Goal: Task Accomplishment & Management: Complete application form

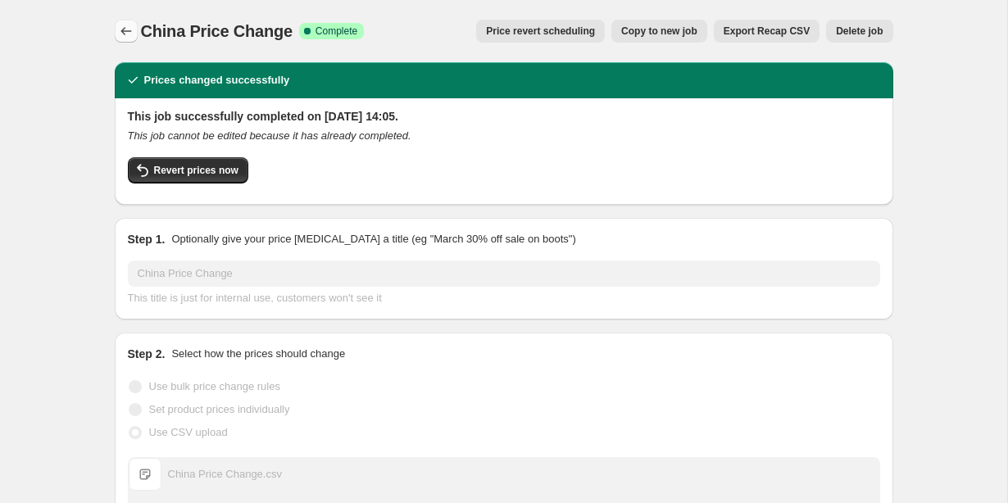
click at [125, 32] on icon "Price change jobs" at bounding box center [126, 31] width 16 height 16
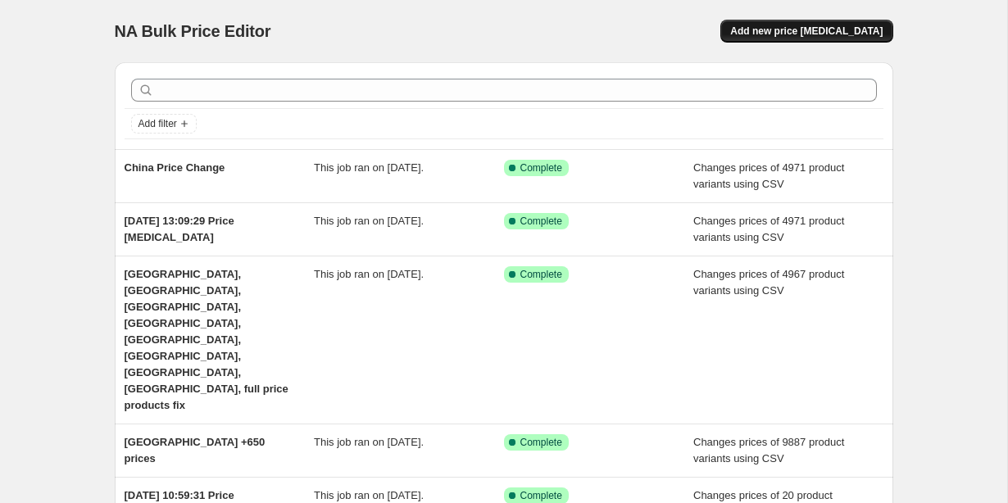
click at [777, 32] on span "Add new price [MEDICAL_DATA]" at bounding box center [806, 31] width 152 height 13
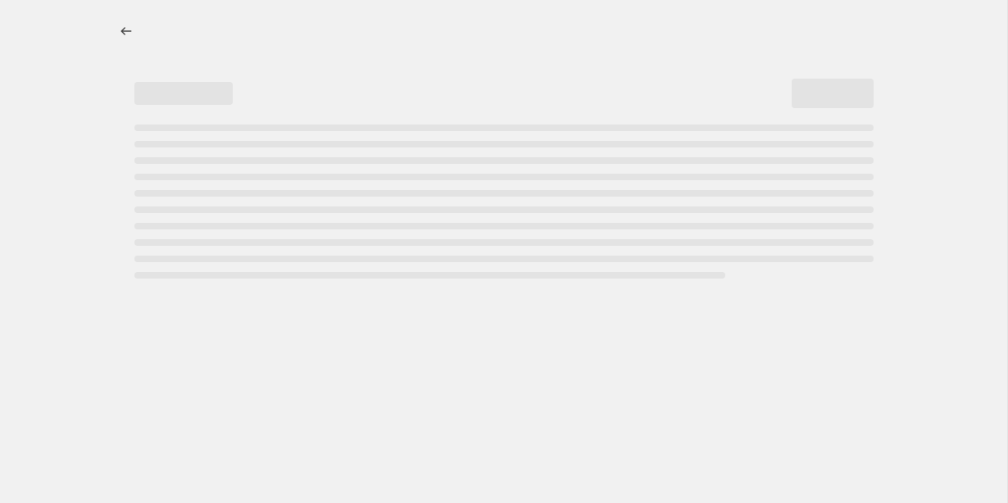
select select "percentage"
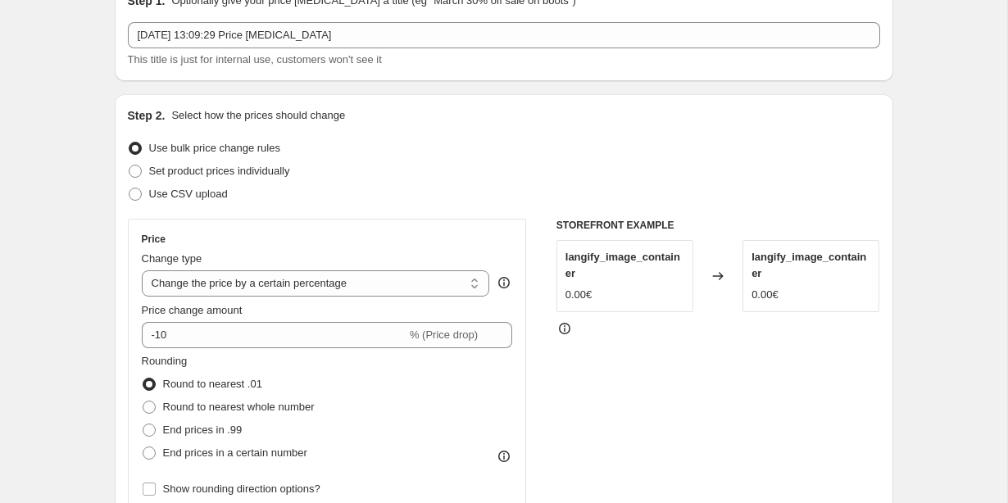
scroll to position [103, 0]
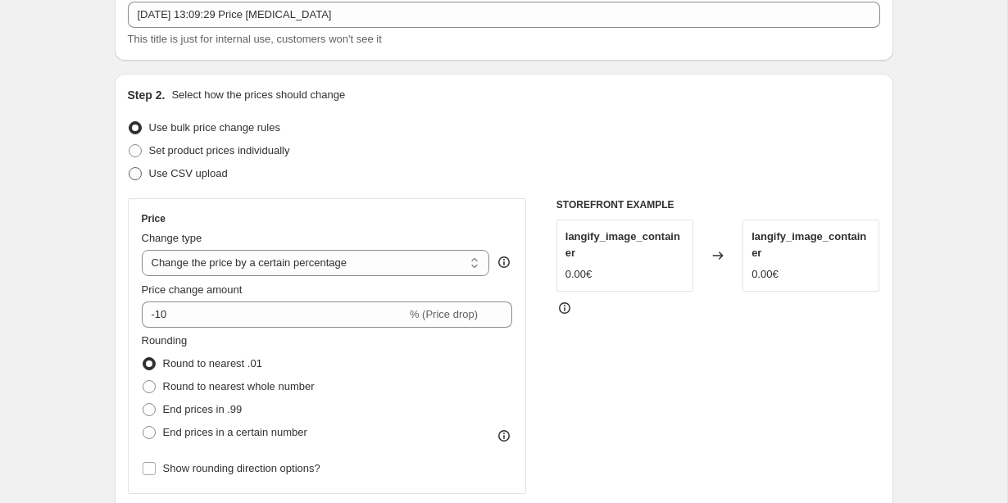
click at [134, 175] on span at bounding box center [135, 173] width 13 height 13
click at [130, 168] on input "Use CSV upload" at bounding box center [129, 167] width 1 height 1
radio input "true"
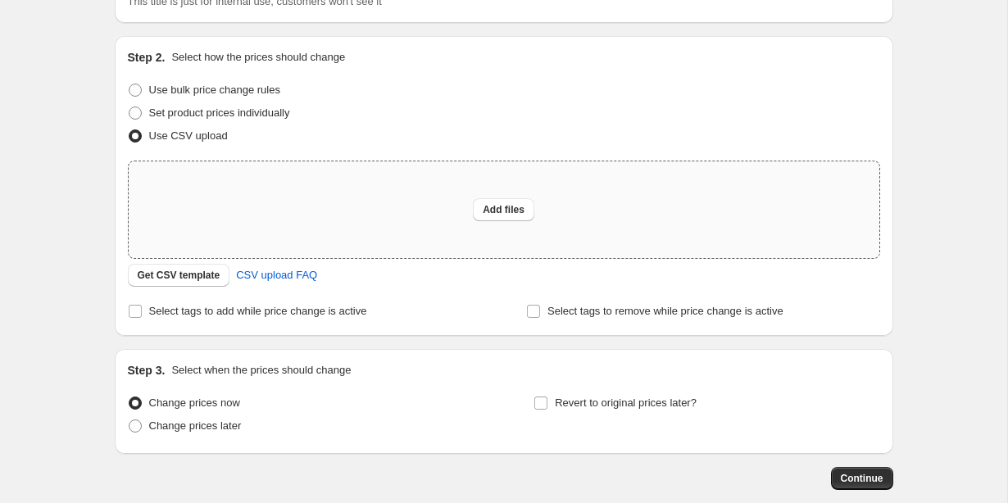
scroll to position [165, 0]
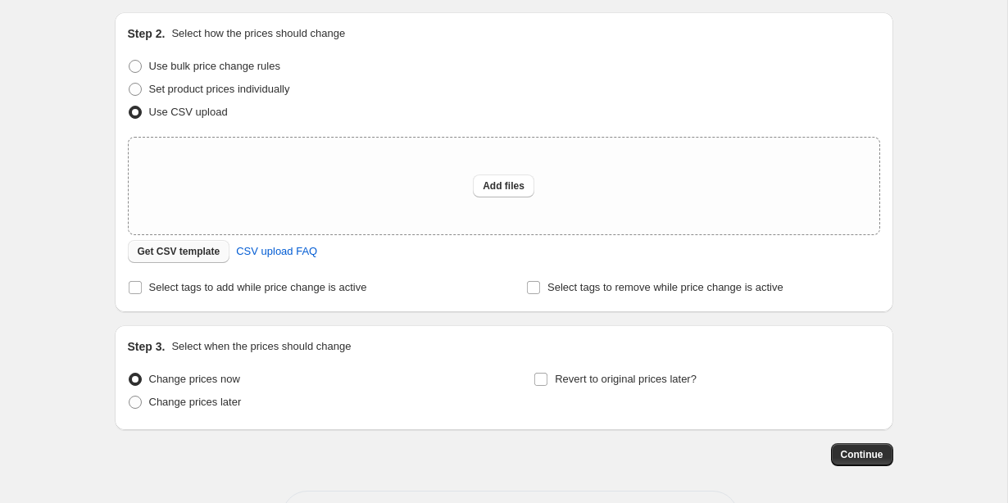
click at [167, 248] on span "Get CSV template" at bounding box center [179, 251] width 83 height 13
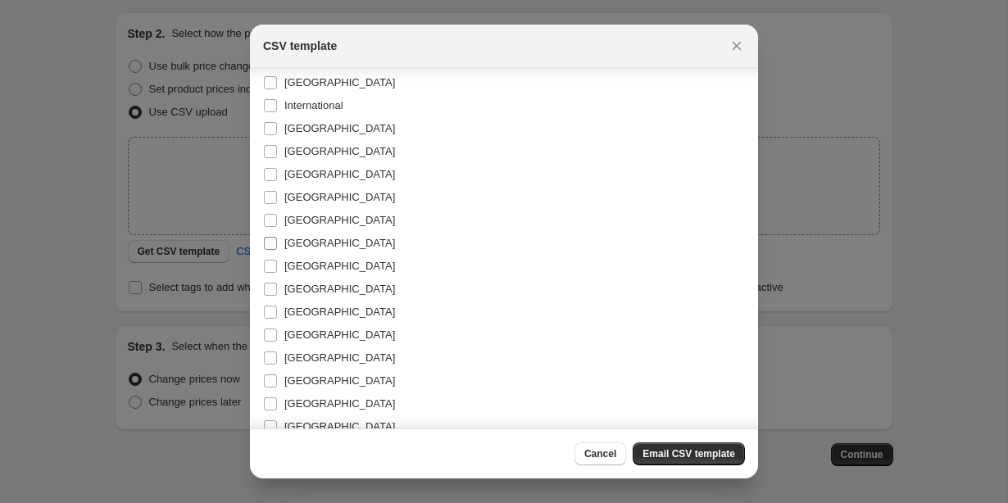
scroll to position [260, 0]
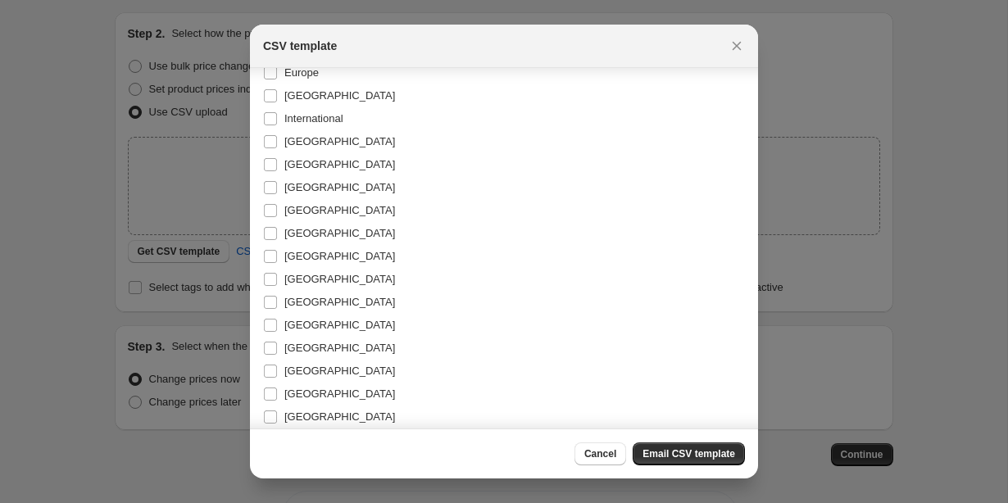
click at [272, 119] on input "International" at bounding box center [270, 118] width 13 height 13
checkbox input "true"
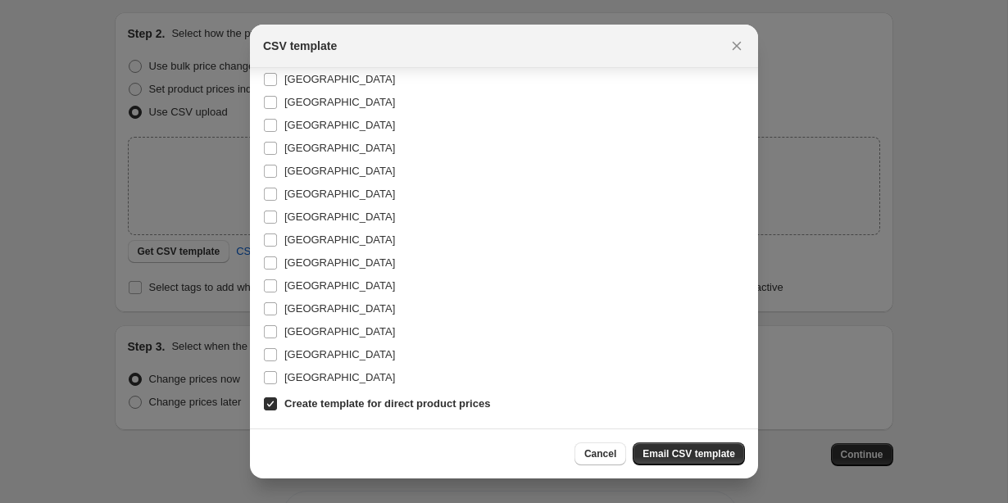
scroll to position [322, 0]
click at [665, 457] on span "Email CSV template" at bounding box center [689, 454] width 93 height 13
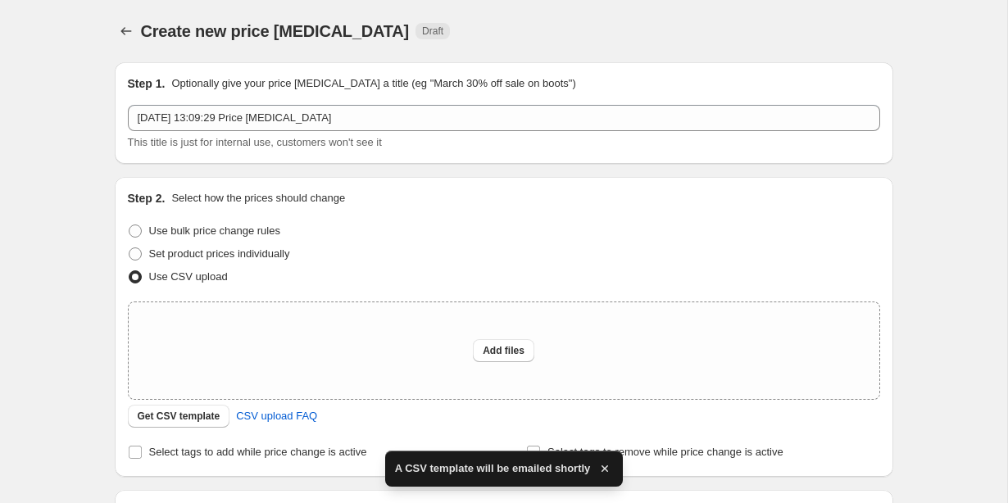
scroll to position [165, 0]
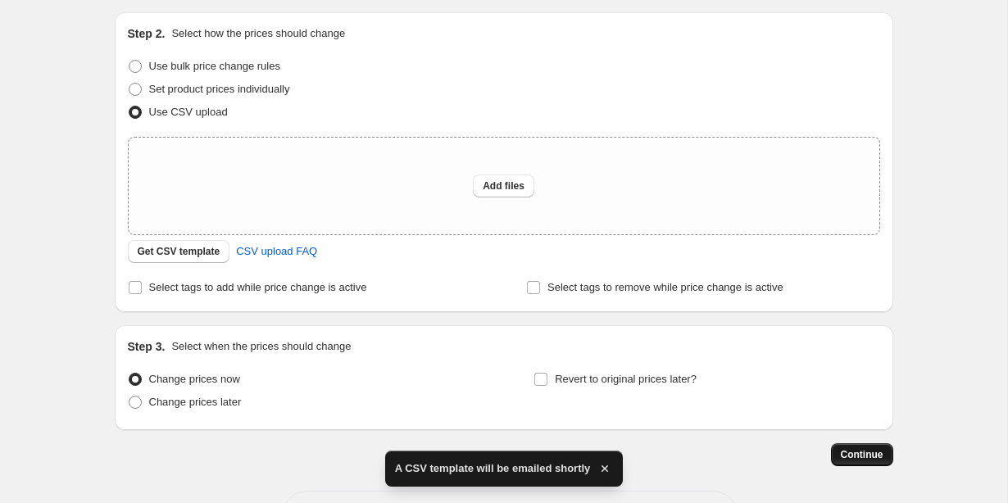
click at [852, 454] on span "Continue" at bounding box center [862, 454] width 43 height 13
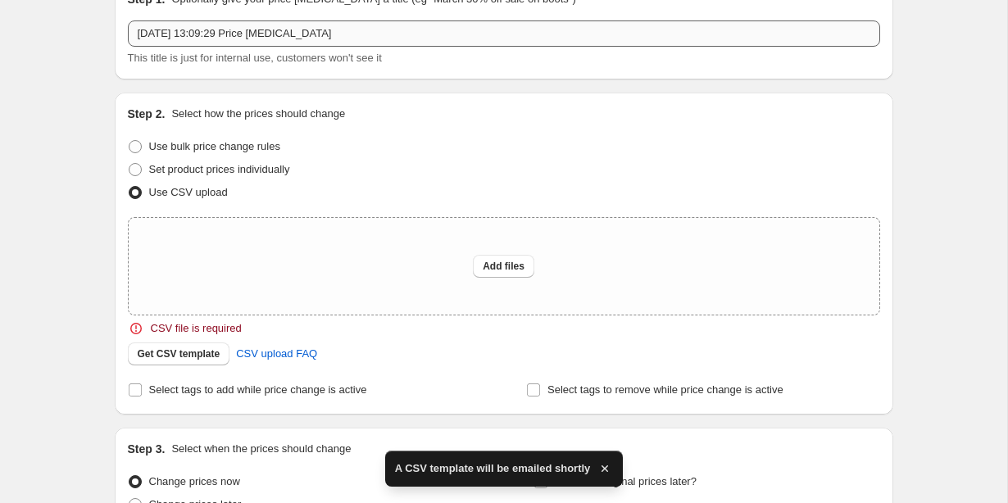
scroll to position [178, 0]
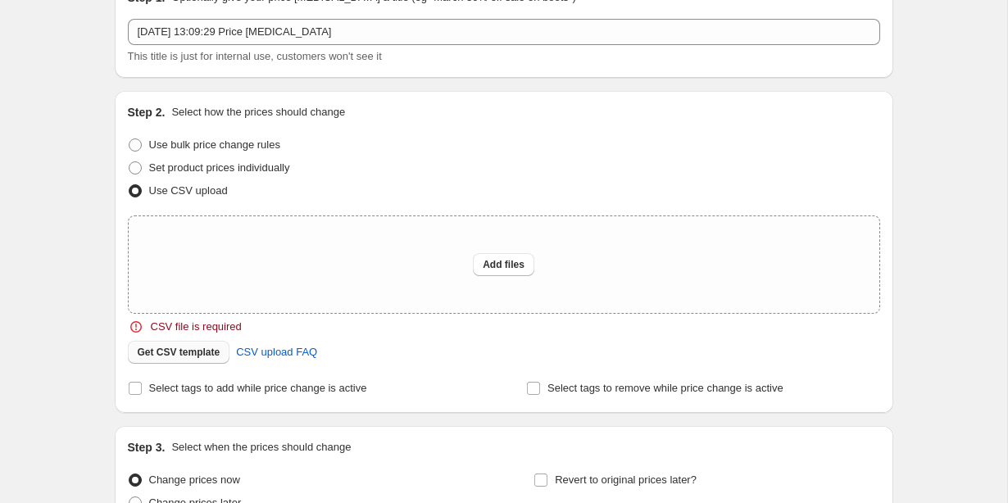
click at [196, 353] on span "Get CSV template" at bounding box center [179, 352] width 83 height 13
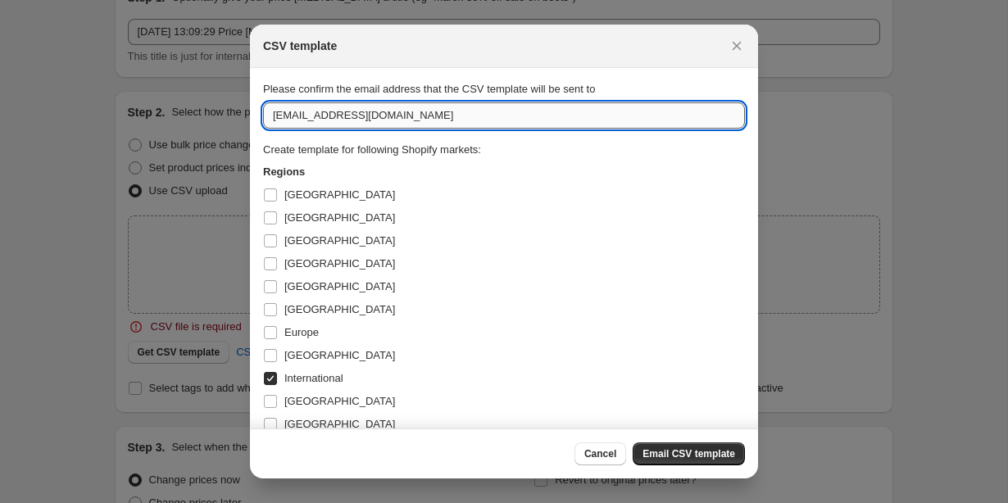
click at [289, 118] on input "[EMAIL_ADDRESS][DOMAIN_NAME]" at bounding box center [504, 115] width 482 height 26
type input "[PERSON_NAME][EMAIL_ADDRESS][PERSON_NAME][DOMAIN_NAME]"
click at [677, 454] on span "Email CSV template" at bounding box center [689, 454] width 93 height 13
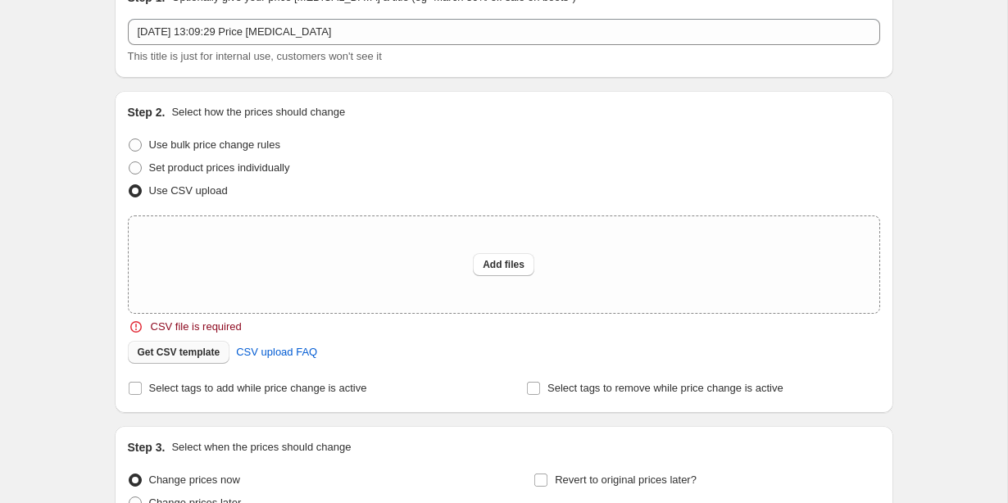
click at [156, 356] on span "Get CSV template" at bounding box center [179, 352] width 83 height 13
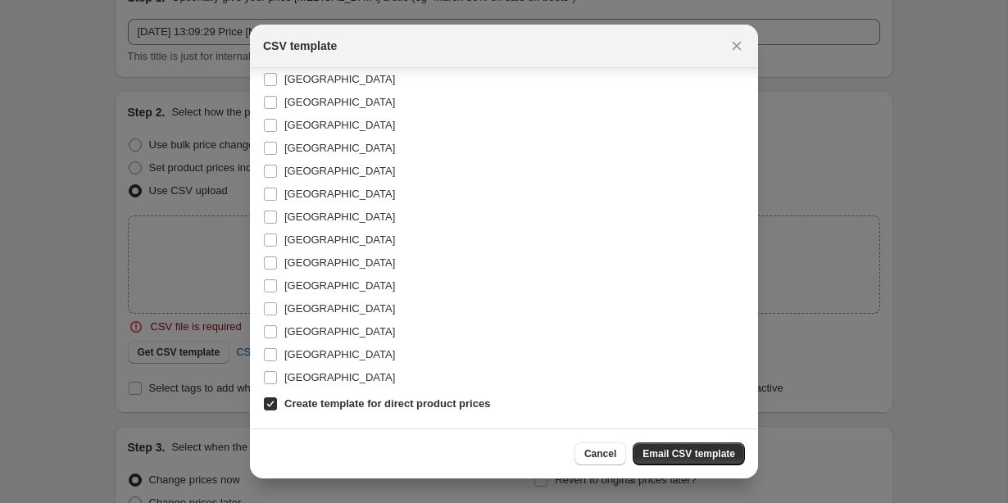
scroll to position [322, 0]
click at [649, 455] on span "Email CSV template" at bounding box center [689, 454] width 93 height 13
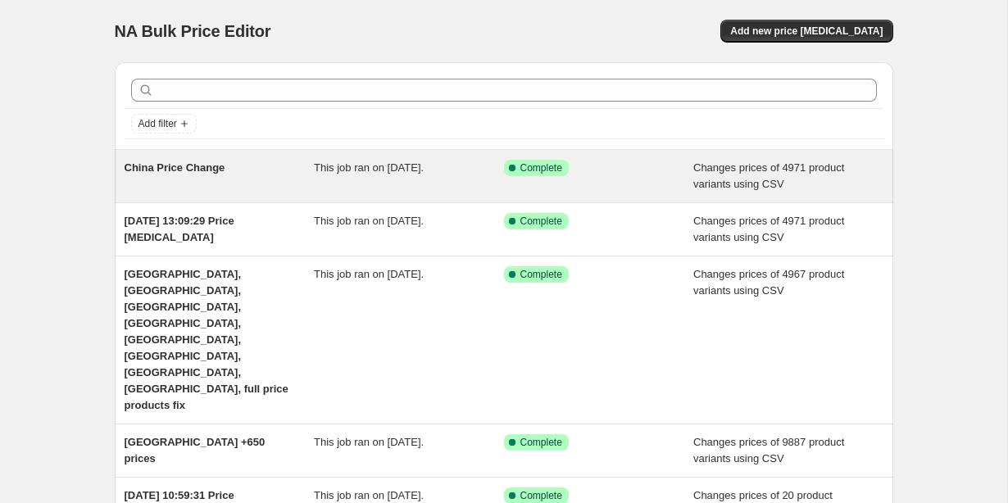
click at [360, 173] on span "This job ran on [DATE]." at bounding box center [369, 167] width 110 height 12
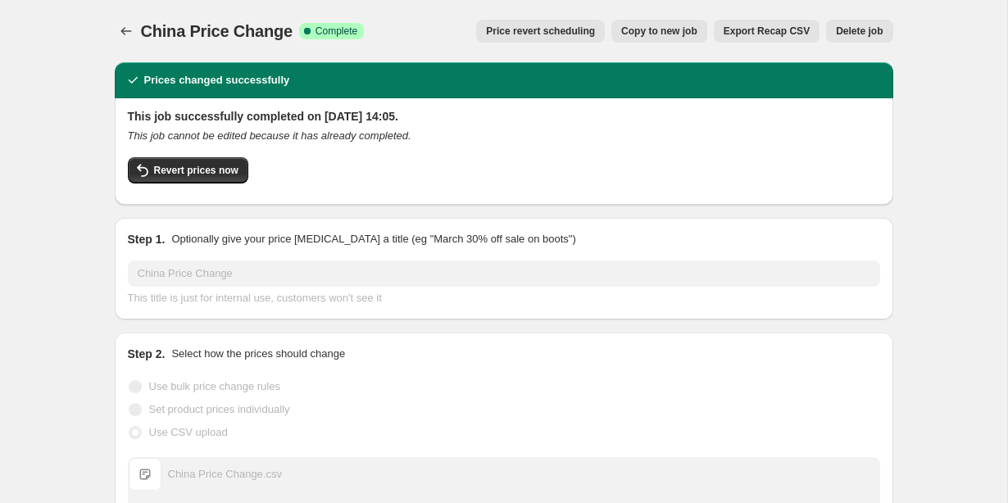
scroll to position [13, 0]
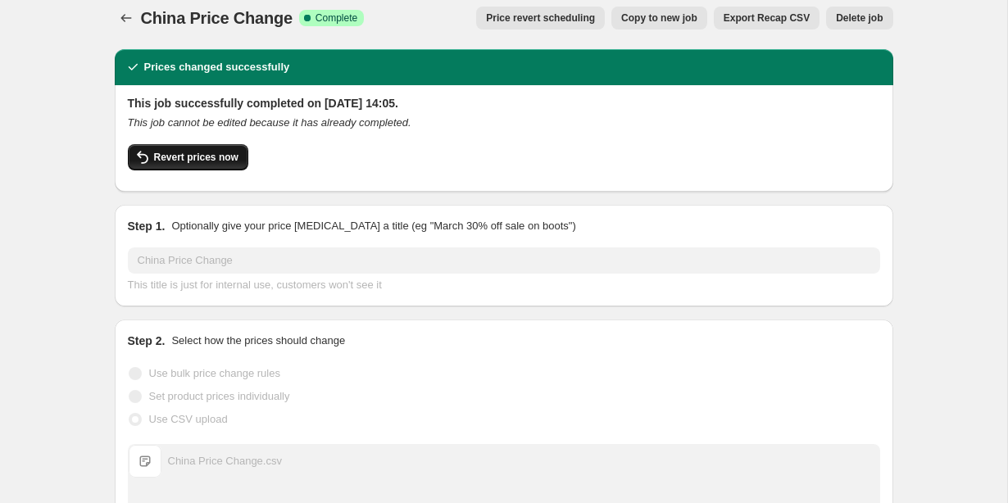
click at [212, 161] on span "Revert prices now" at bounding box center [196, 157] width 84 height 13
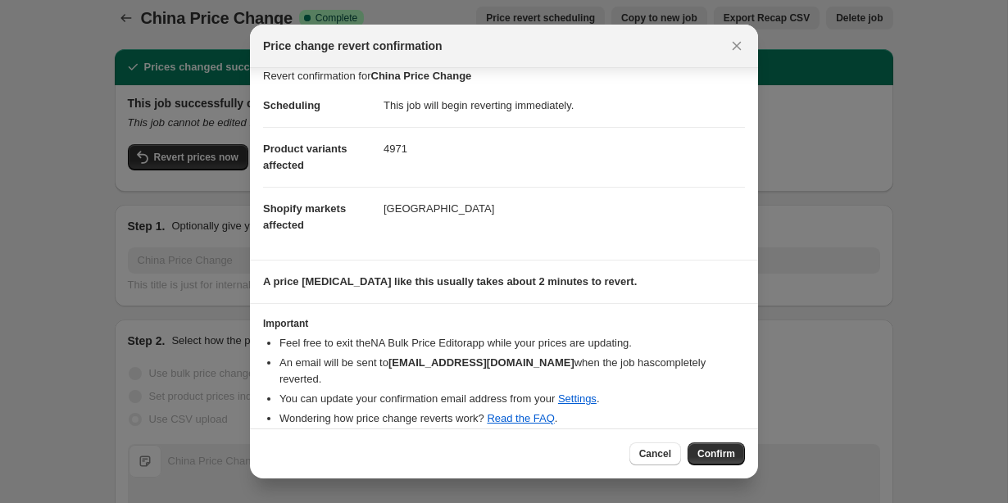
scroll to position [11, 0]
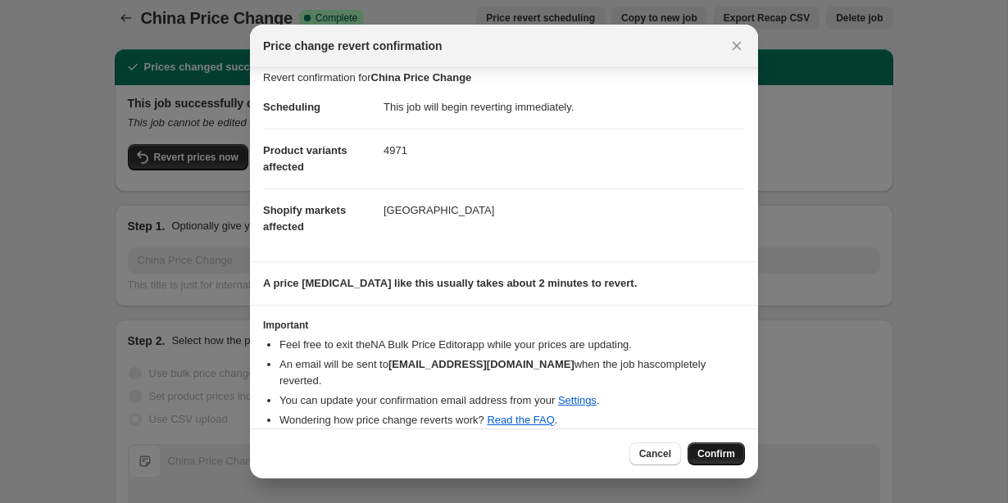
click at [720, 454] on span "Confirm" at bounding box center [716, 454] width 38 height 13
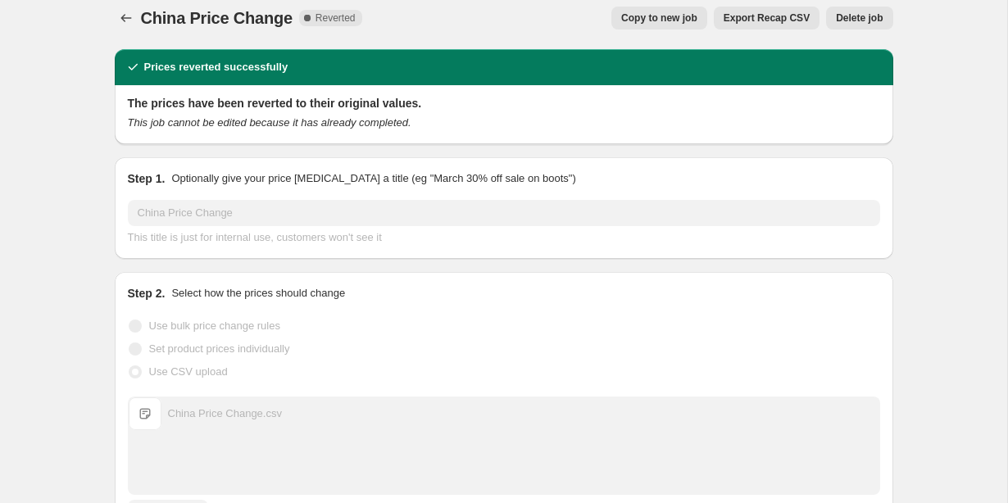
scroll to position [0, 0]
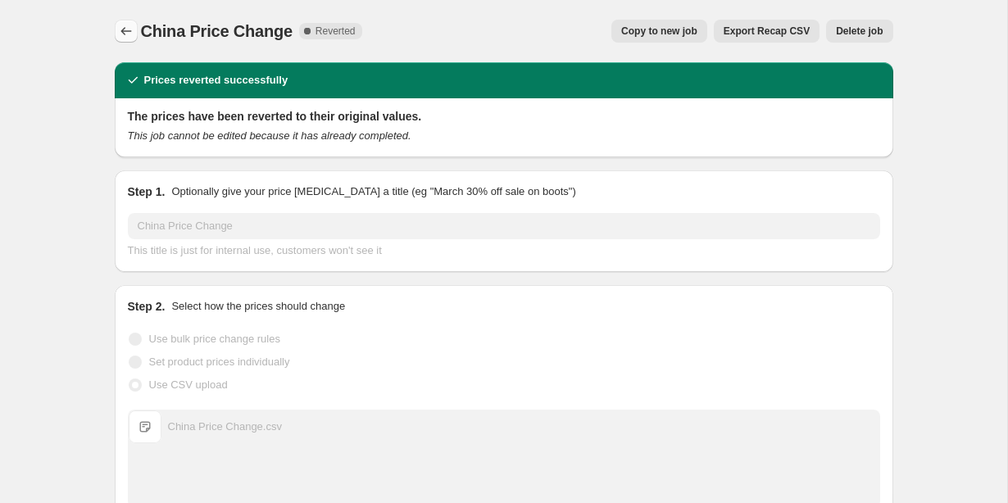
click at [129, 35] on icon "Price change jobs" at bounding box center [126, 31] width 16 height 16
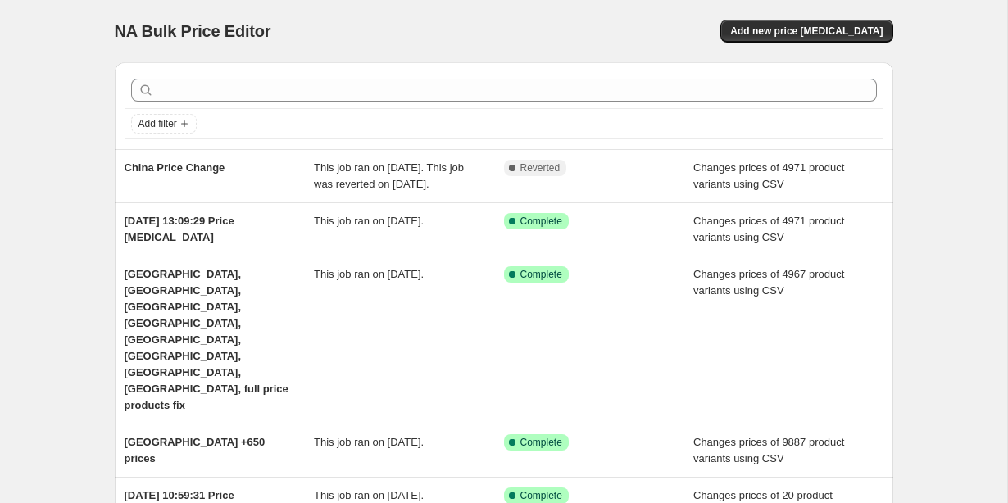
scroll to position [20, 0]
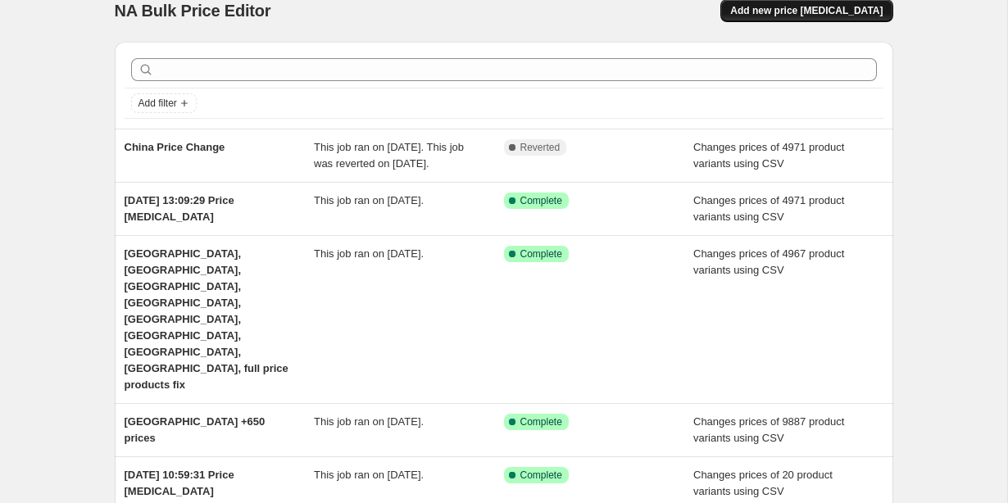
click at [779, 16] on span "Add new price [MEDICAL_DATA]" at bounding box center [806, 10] width 152 height 13
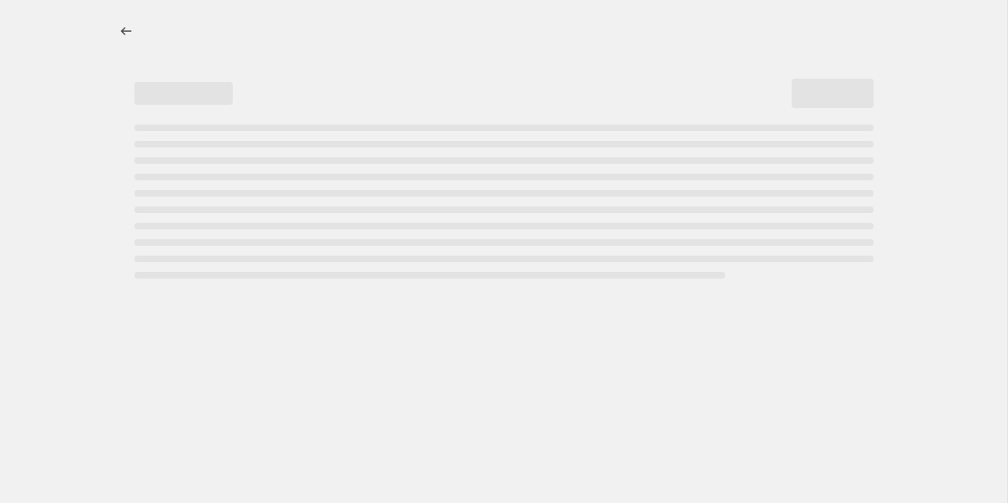
select select "percentage"
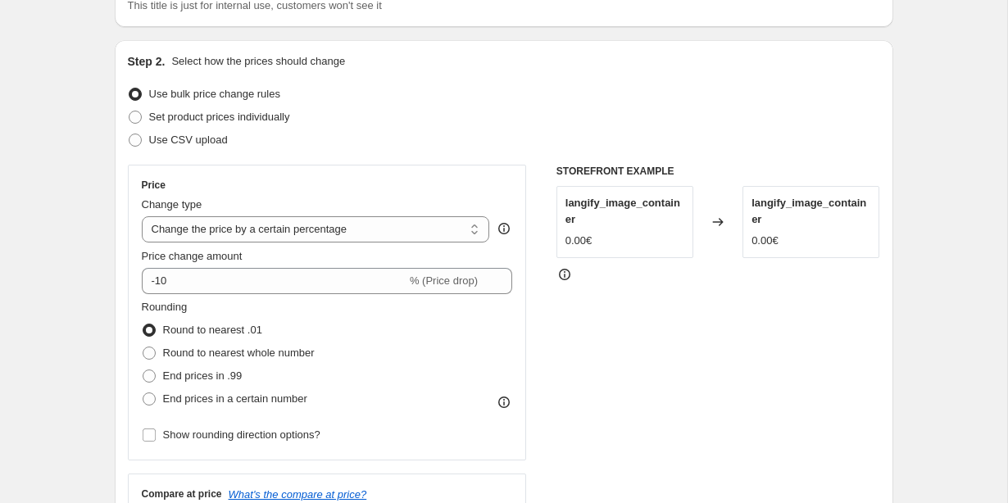
scroll to position [139, 0]
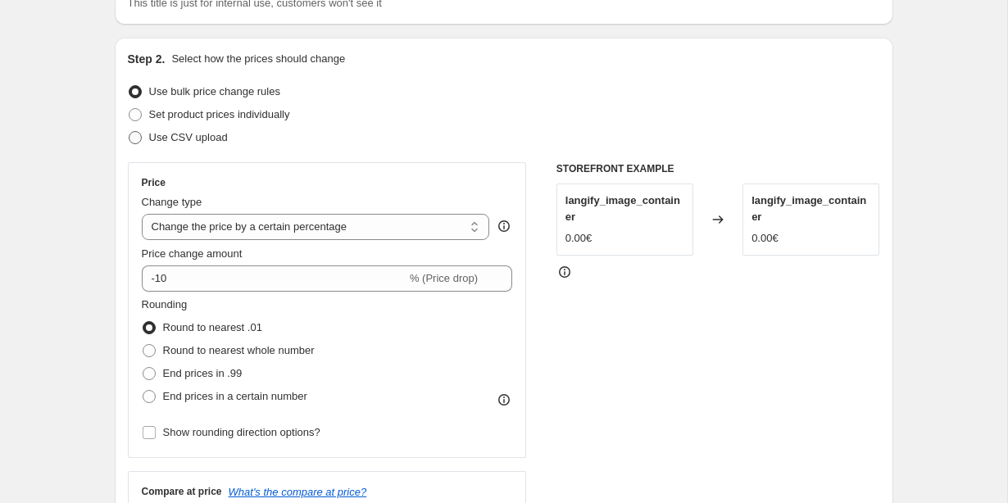
click at [141, 133] on span at bounding box center [135, 137] width 13 height 13
click at [130, 132] on input "Use CSV upload" at bounding box center [129, 131] width 1 height 1
radio input "true"
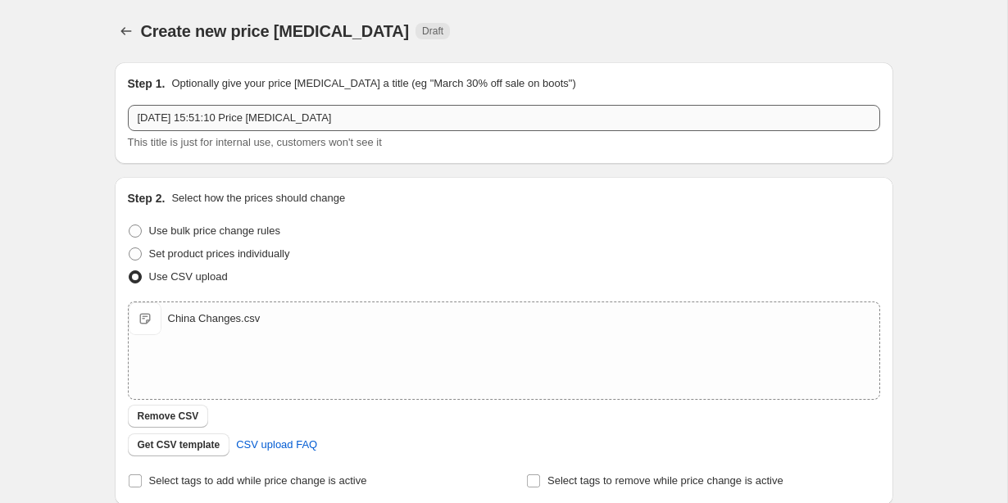
scroll to position [0, 0]
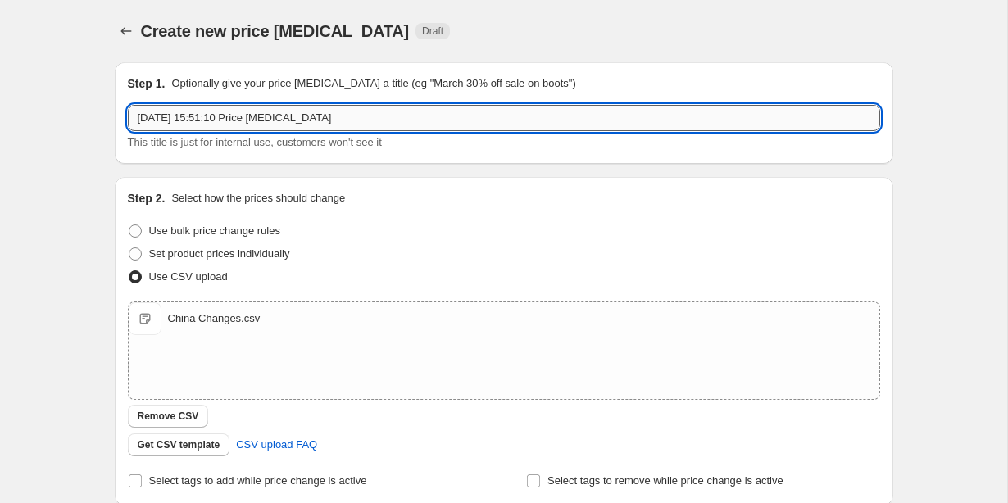
click at [279, 112] on input "8 Oct 2025 at 15:51:10 Price change job" at bounding box center [504, 118] width 752 height 26
click at [197, 119] on input "China Chanes 2" at bounding box center [504, 118] width 752 height 26
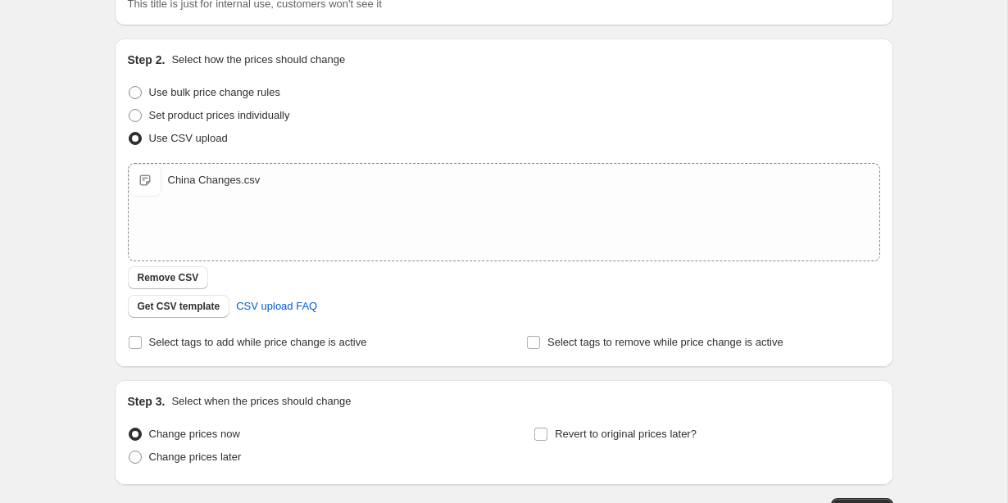
scroll to position [234, 0]
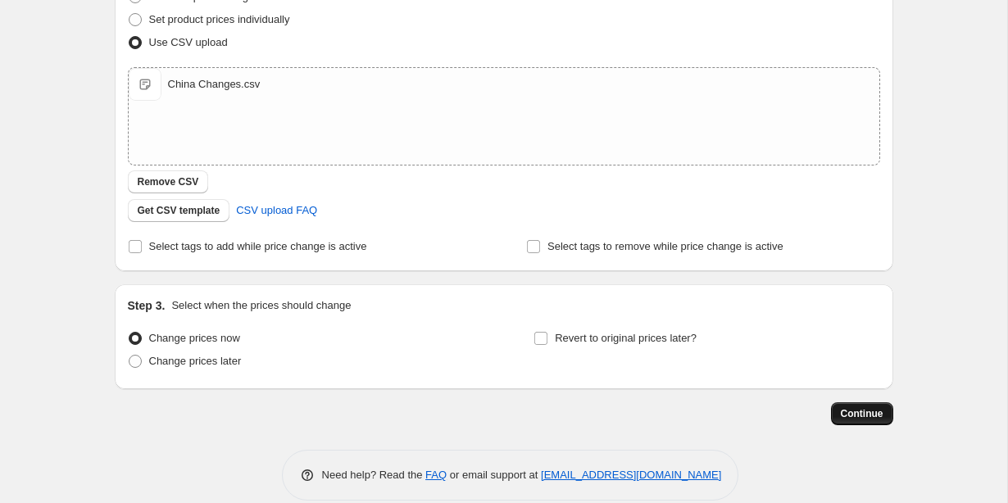
type input "China Changes 2"
click at [846, 413] on span "Continue" at bounding box center [862, 413] width 43 height 13
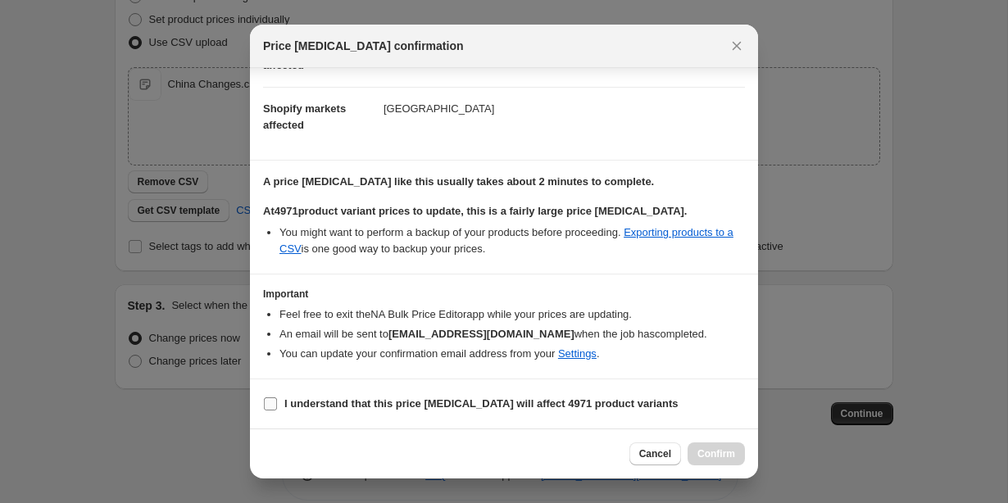
scroll to position [113, 0]
click at [266, 406] on input "I understand that this price change job will affect 4971 product variants" at bounding box center [270, 404] width 13 height 13
checkbox input "true"
click at [711, 455] on span "Confirm" at bounding box center [716, 454] width 38 height 13
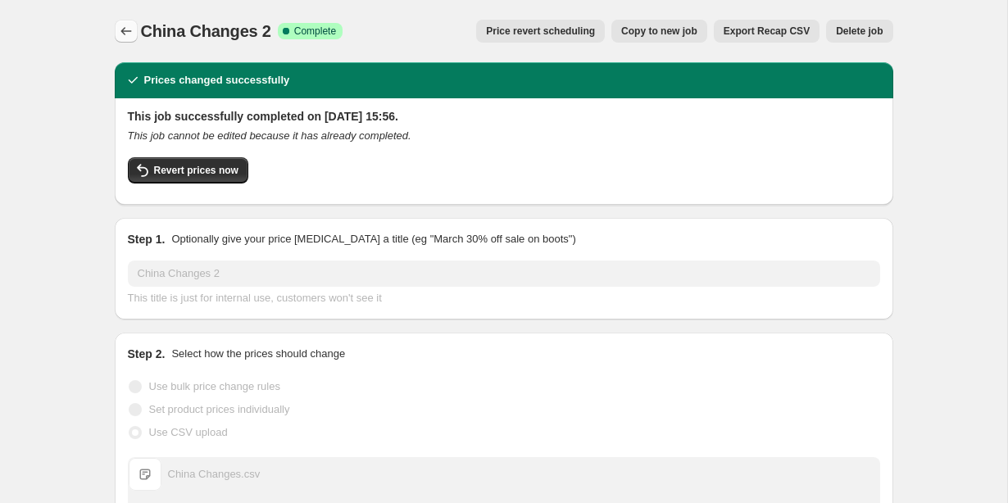
click at [121, 28] on icon "Price change jobs" at bounding box center [126, 31] width 16 height 16
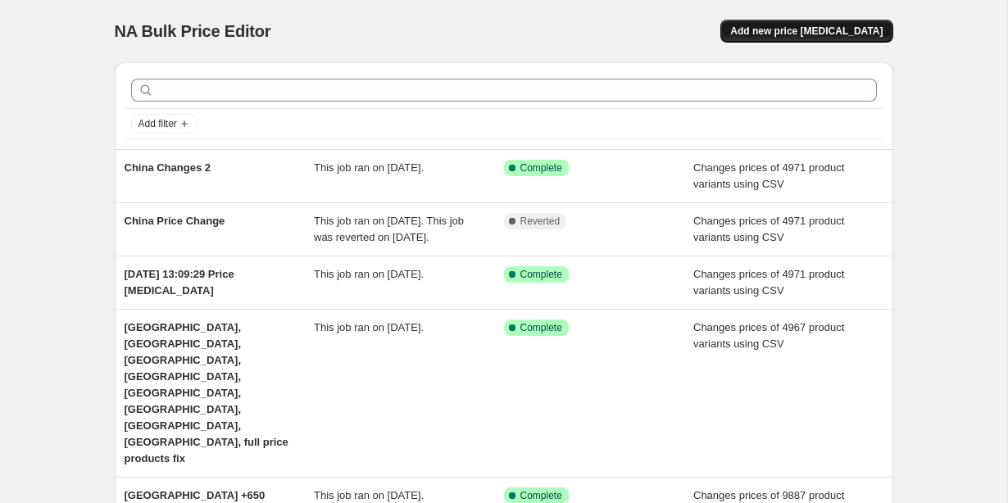
click at [769, 25] on span "Add new price [MEDICAL_DATA]" at bounding box center [806, 31] width 152 height 13
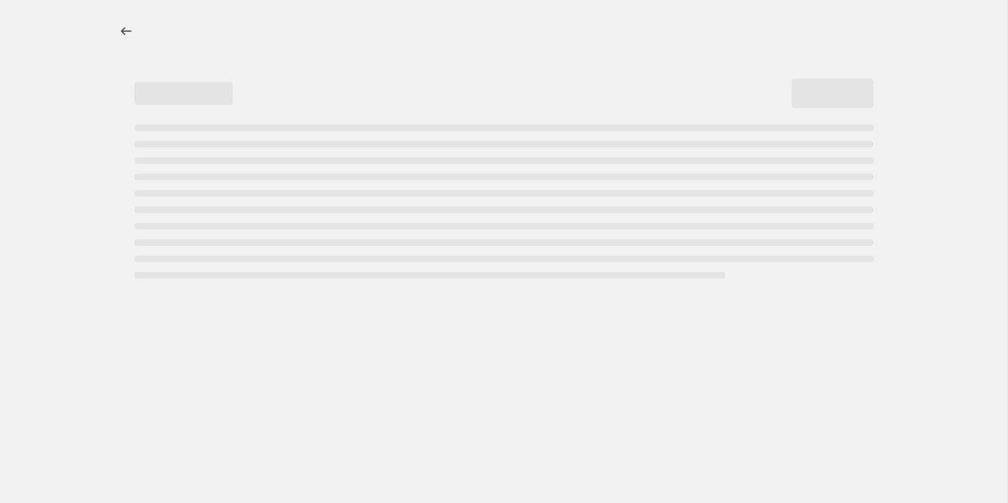
select select "percentage"
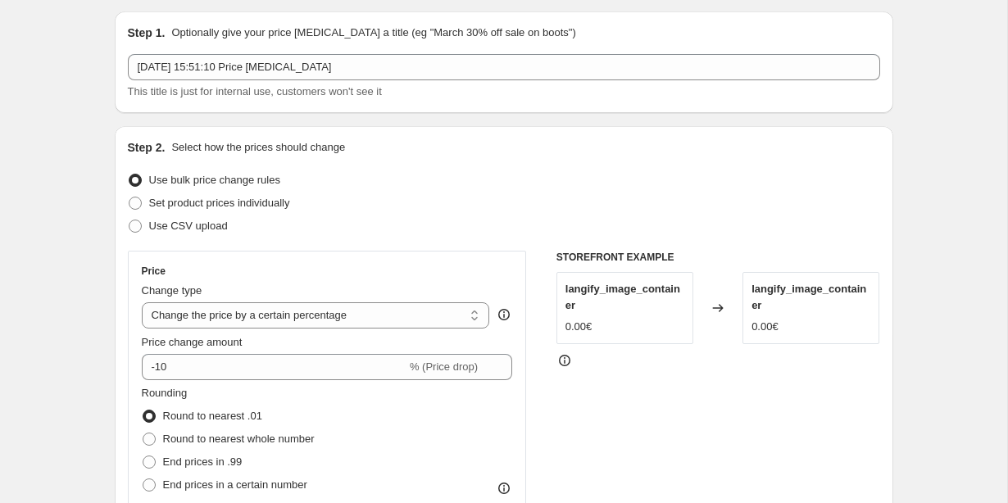
scroll to position [152, 0]
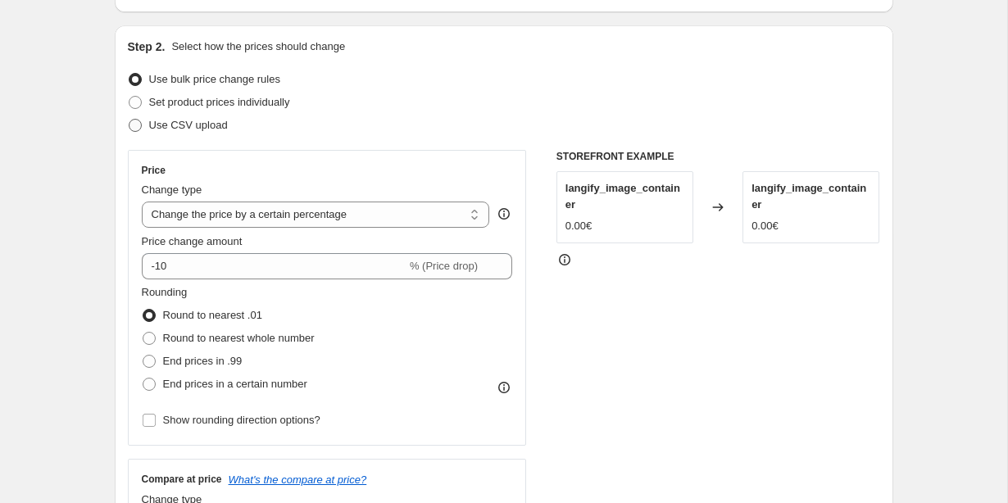
click at [134, 130] on span at bounding box center [135, 125] width 13 height 13
click at [130, 120] on input "Use CSV upload" at bounding box center [129, 119] width 1 height 1
radio input "true"
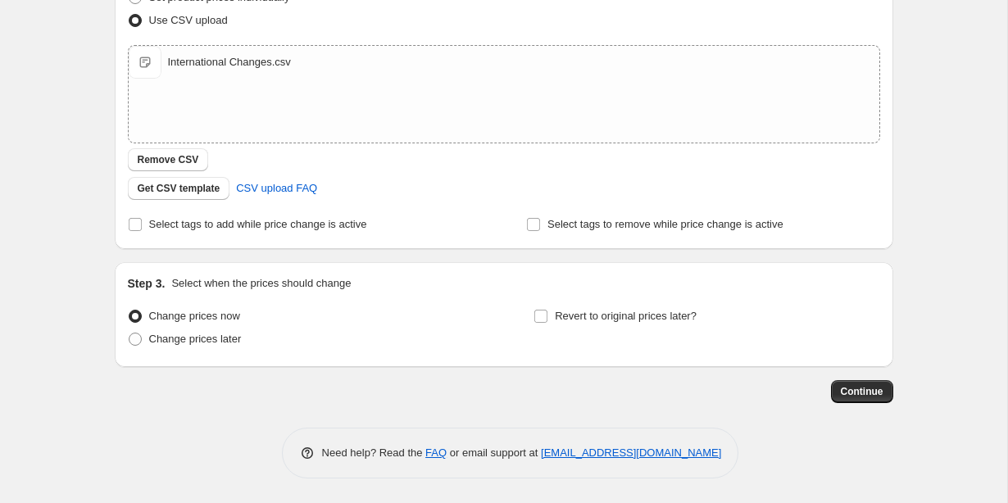
scroll to position [257, 0]
click at [854, 389] on span "Continue" at bounding box center [862, 391] width 43 height 13
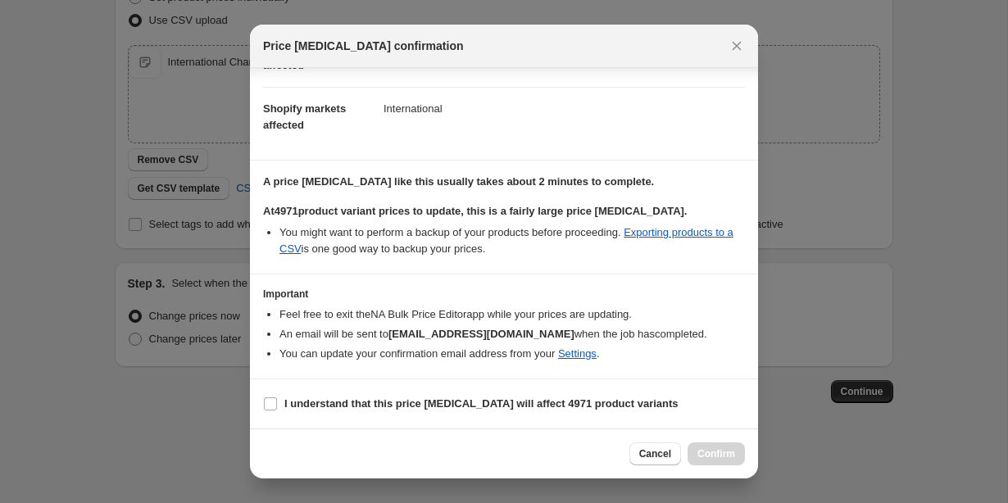
scroll to position [113, 0]
click at [271, 401] on input "I understand that this price change job will affect 4971 product variants" at bounding box center [270, 404] width 13 height 13
checkbox input "true"
click at [709, 453] on span "Confirm" at bounding box center [716, 454] width 38 height 13
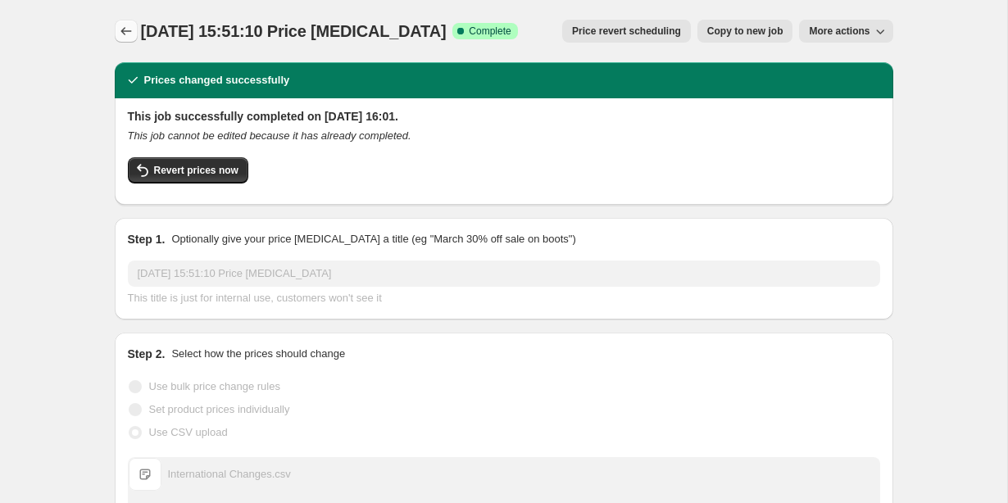
click at [129, 26] on icon "Price change jobs" at bounding box center [126, 31] width 16 height 16
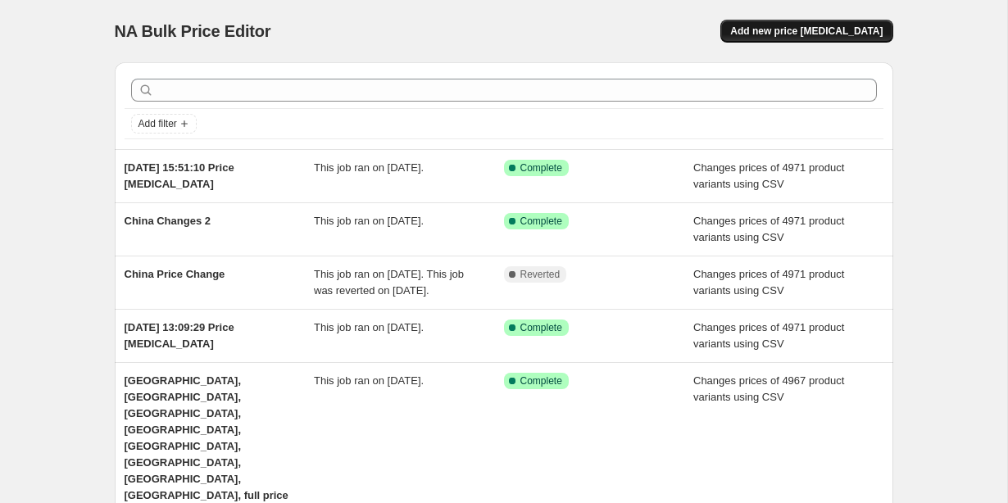
click at [773, 35] on span "Add new price [MEDICAL_DATA]" at bounding box center [806, 31] width 152 height 13
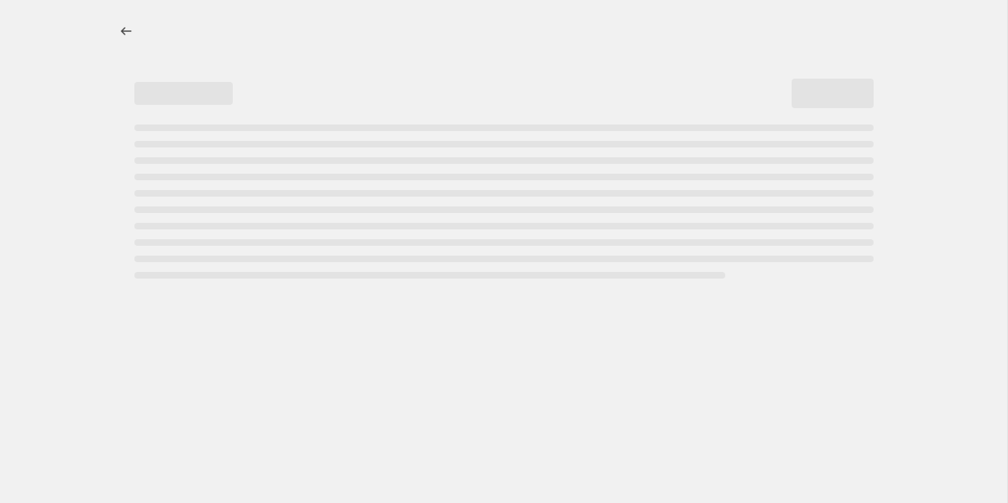
select select "percentage"
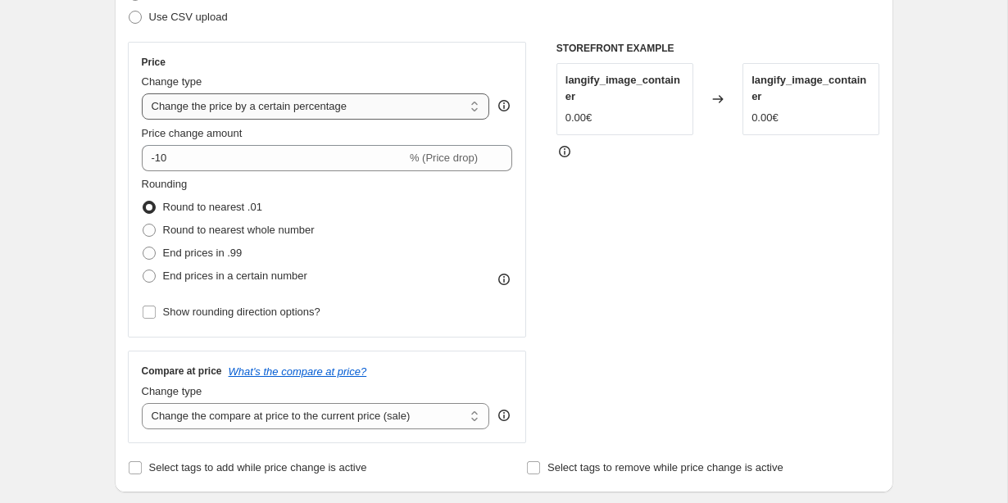
scroll to position [203, 0]
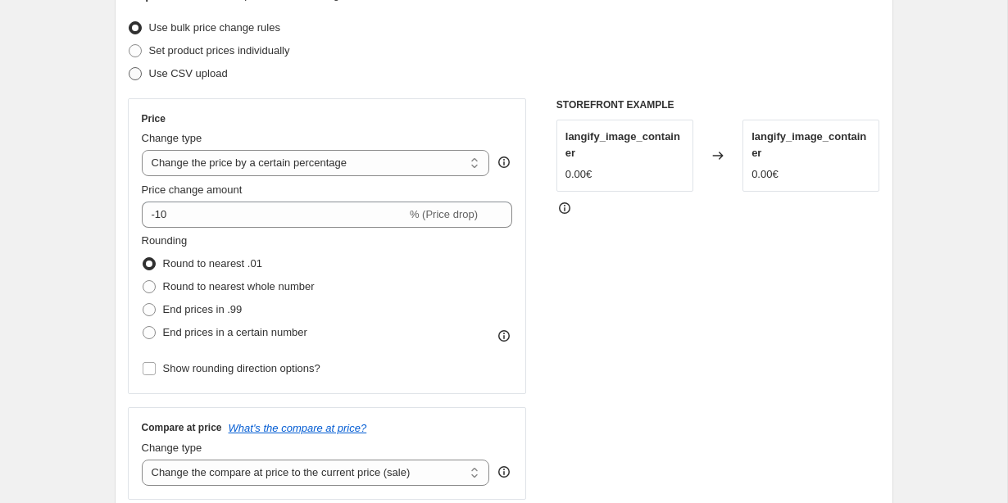
click at [134, 81] on label "Use CSV upload" at bounding box center [178, 73] width 100 height 23
click at [130, 68] on input "Use CSV upload" at bounding box center [129, 67] width 1 height 1
radio input "true"
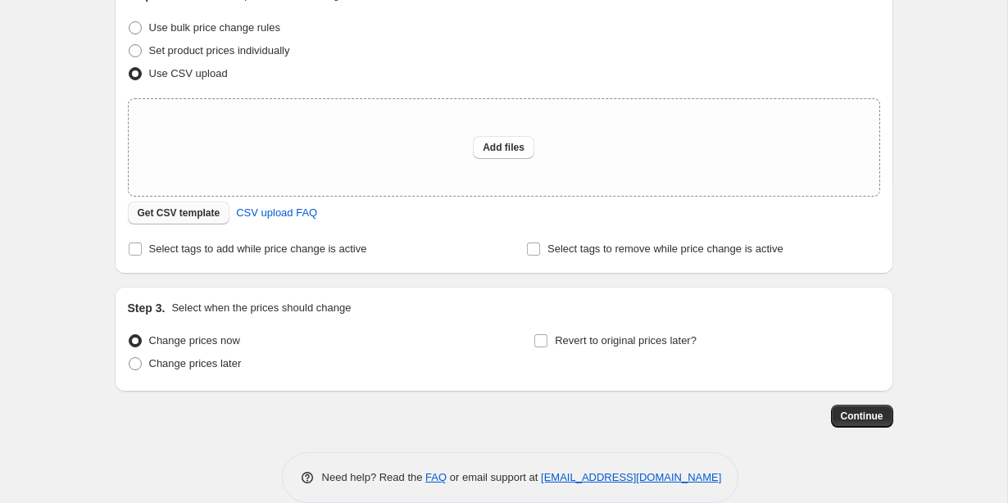
click at [152, 213] on span "Get CSV template" at bounding box center [179, 213] width 83 height 13
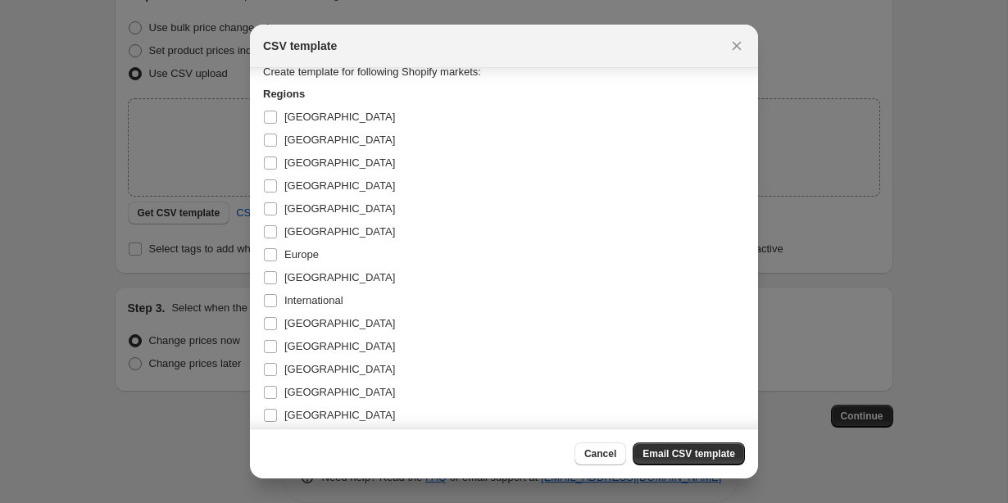
scroll to position [69, 0]
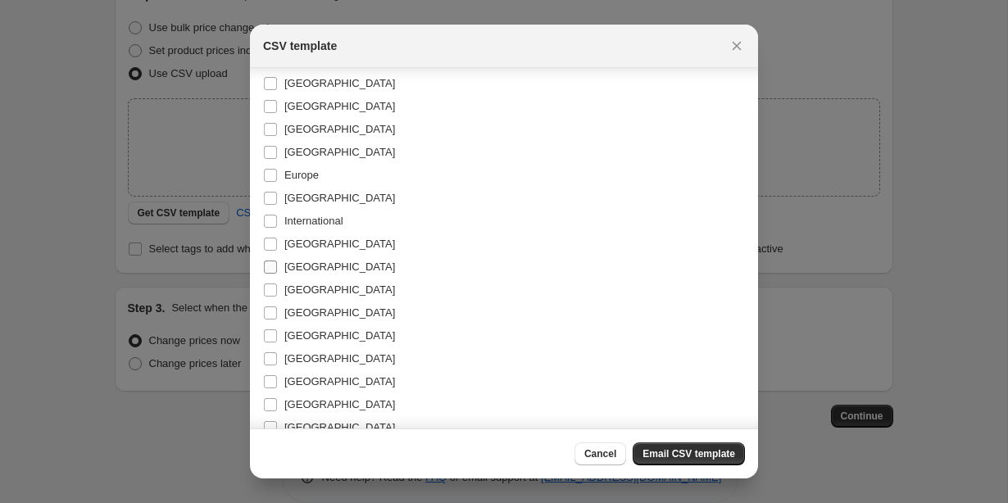
click at [275, 264] on input "[GEOGRAPHIC_DATA]" at bounding box center [270, 267] width 13 height 13
checkbox input "true"
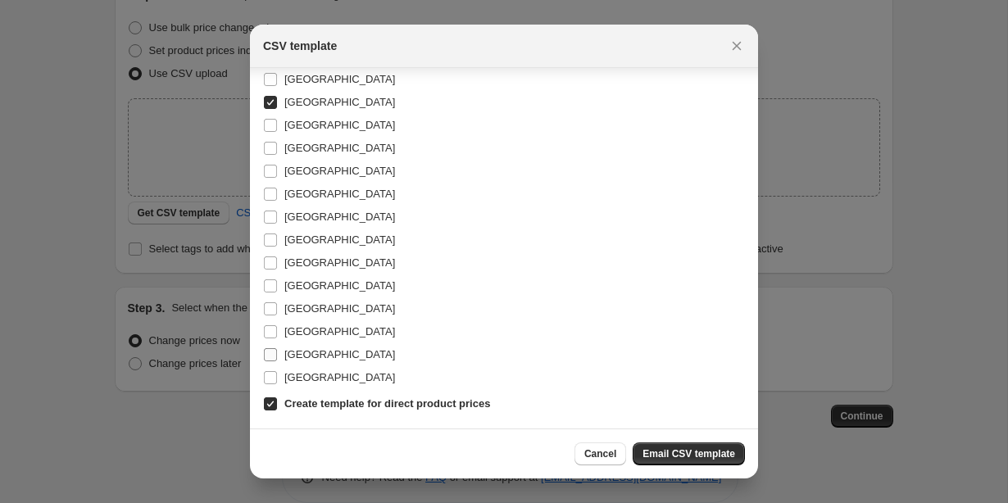
scroll to position [322, 0]
click at [708, 447] on button "Email CSV template" at bounding box center [689, 454] width 112 height 23
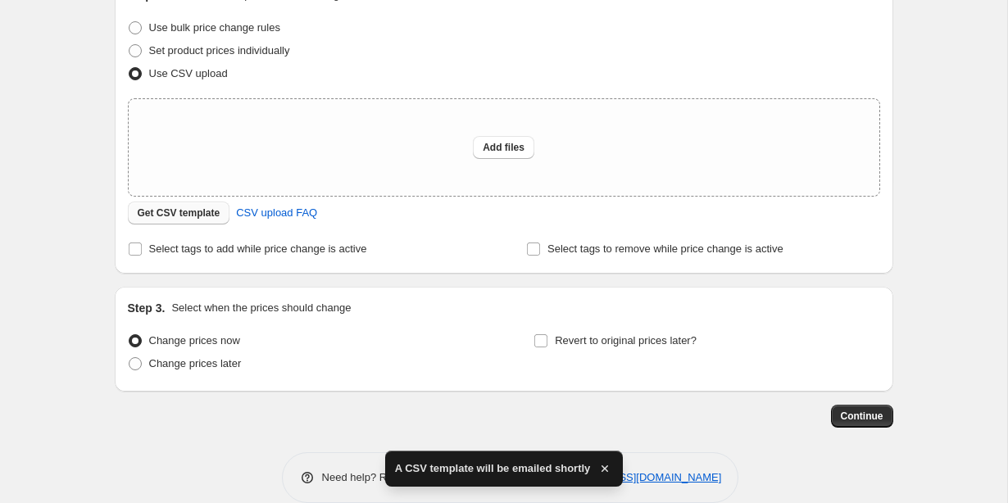
click at [187, 216] on span "Get CSV template" at bounding box center [179, 213] width 83 height 13
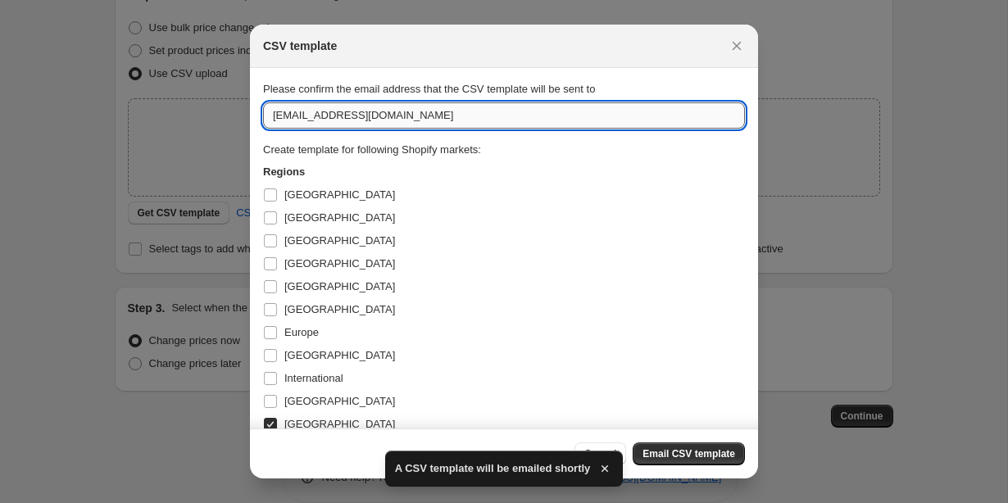
click at [289, 120] on input "[EMAIL_ADDRESS][DOMAIN_NAME]" at bounding box center [504, 115] width 482 height 26
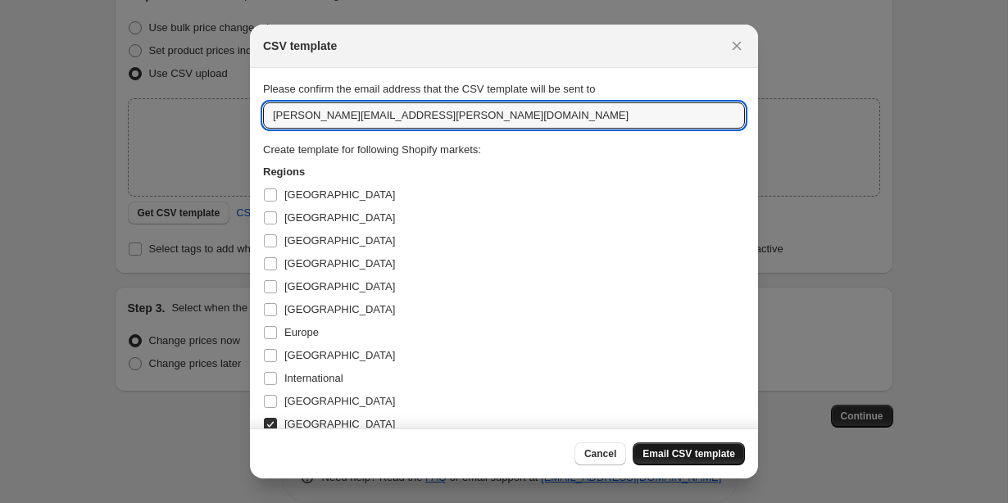
type input "[PERSON_NAME][EMAIL_ADDRESS][PERSON_NAME][DOMAIN_NAME]"
click at [672, 444] on button "Email CSV template" at bounding box center [689, 454] width 112 height 23
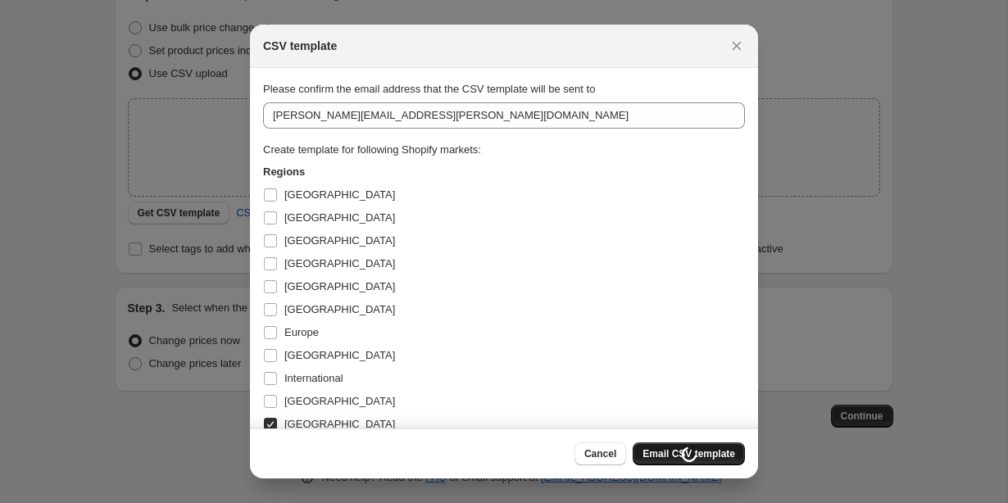
scroll to position [203, 0]
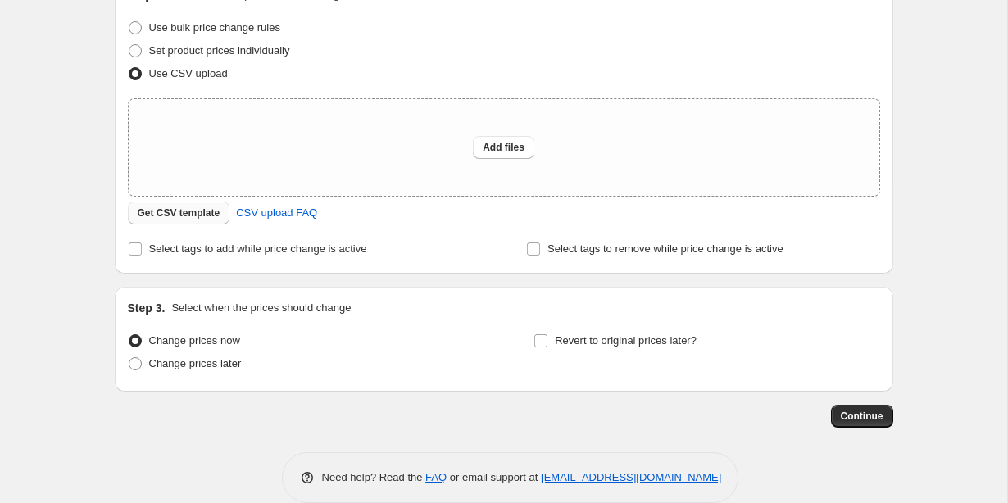
click at [166, 212] on span "Get CSV template" at bounding box center [179, 213] width 83 height 13
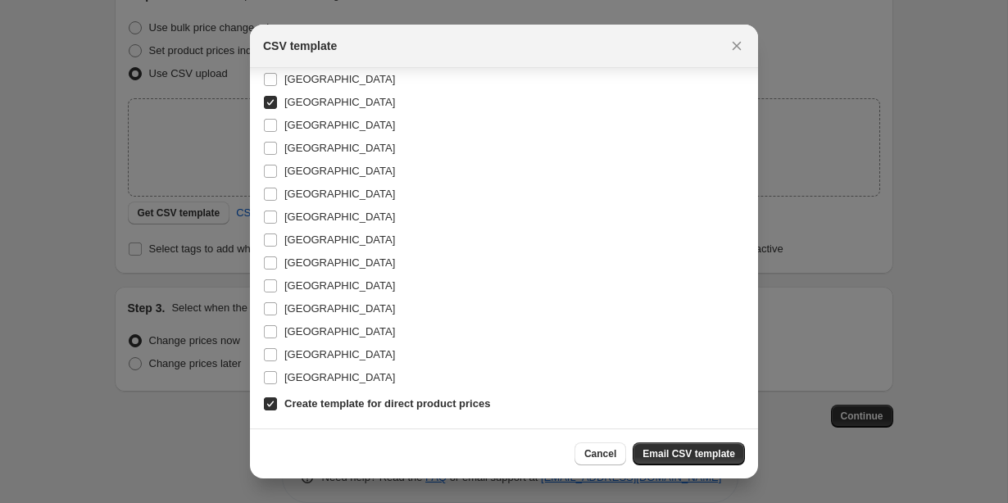
scroll to position [322, 0]
click at [659, 461] on button "Email CSV template" at bounding box center [689, 454] width 112 height 23
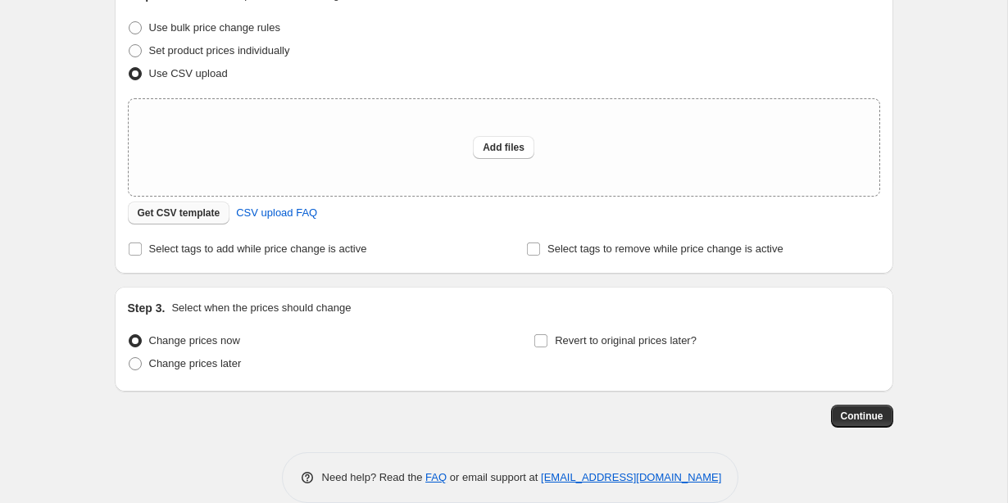
click at [184, 216] on span "Get CSV template" at bounding box center [179, 213] width 83 height 13
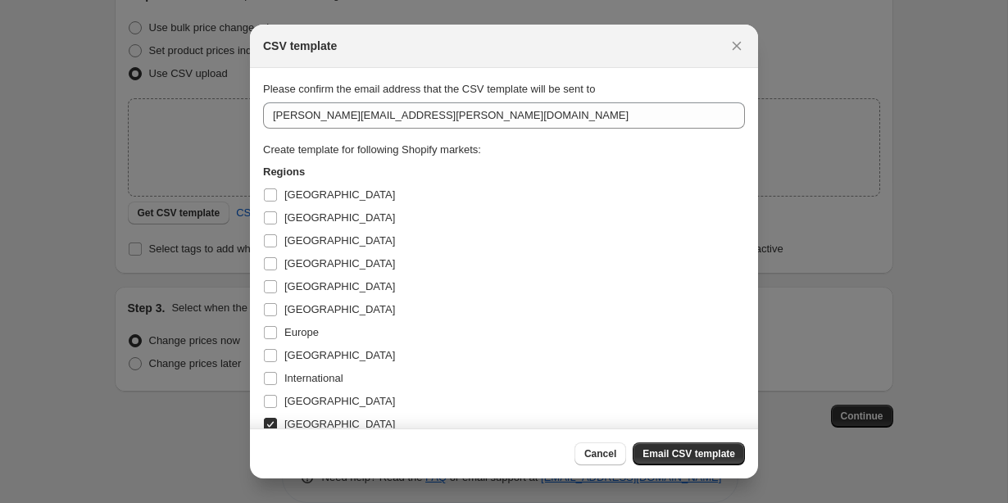
scroll to position [0, 0]
click at [682, 453] on span "Email CSV template" at bounding box center [689, 454] width 93 height 13
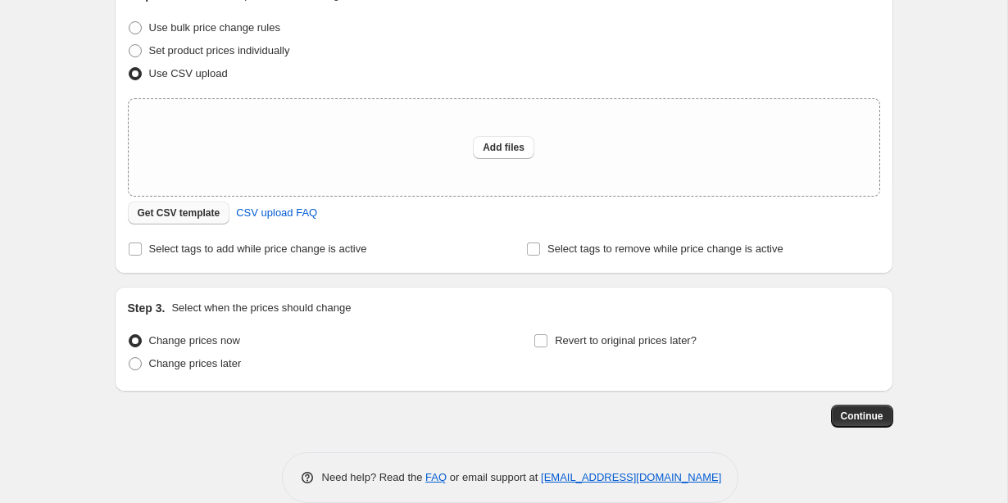
click at [168, 215] on span "Get CSV template" at bounding box center [179, 213] width 83 height 13
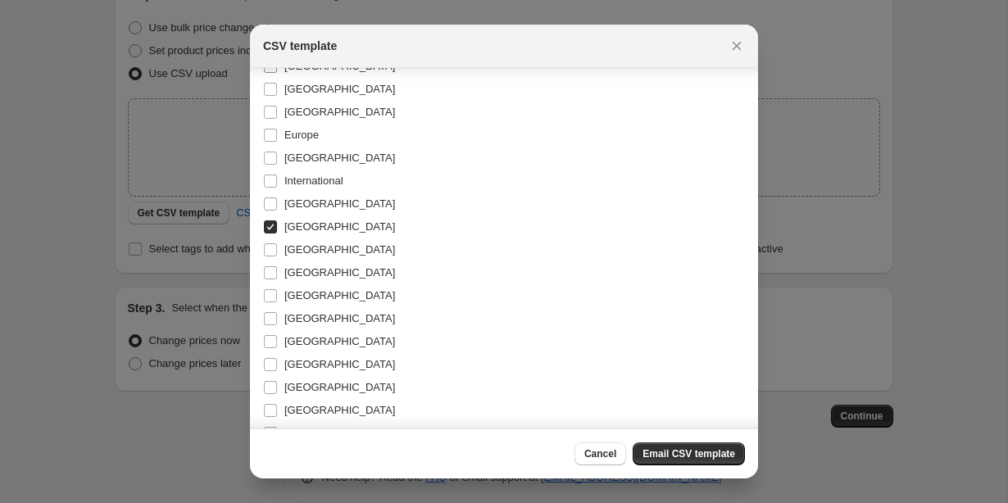
scroll to position [204, 0]
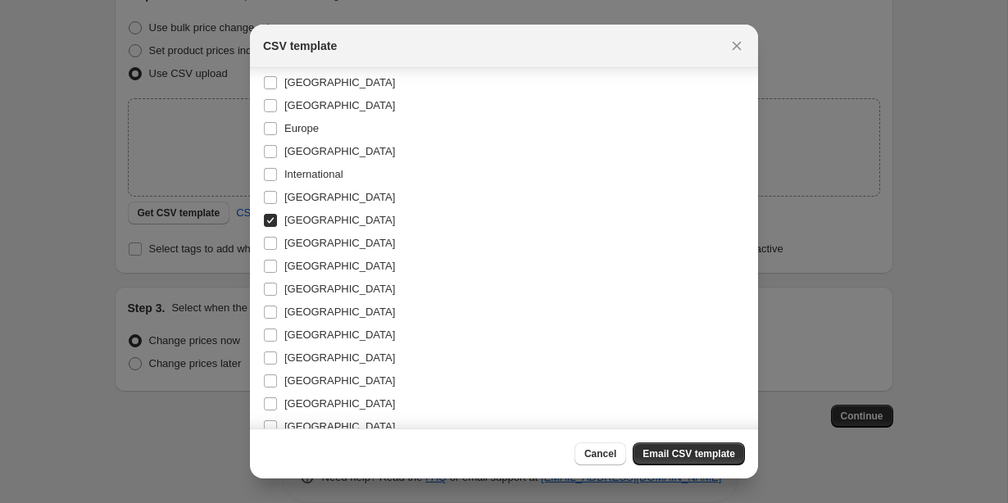
click at [269, 220] on input "[GEOGRAPHIC_DATA]" at bounding box center [270, 220] width 13 height 13
checkbox input "false"
click at [269, 241] on input "[GEOGRAPHIC_DATA]" at bounding box center [270, 243] width 13 height 13
checkbox input "true"
click at [648, 452] on span "Email CSV template" at bounding box center [689, 454] width 93 height 13
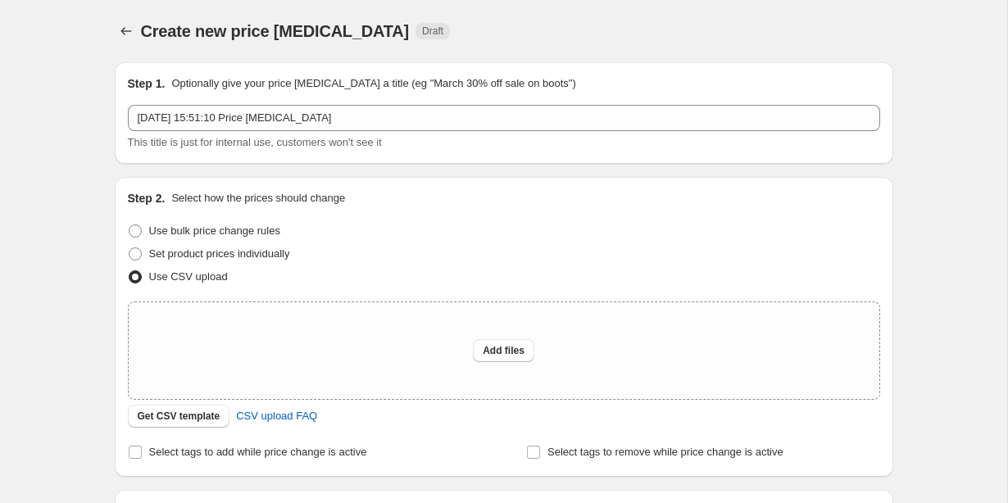
scroll to position [203, 0]
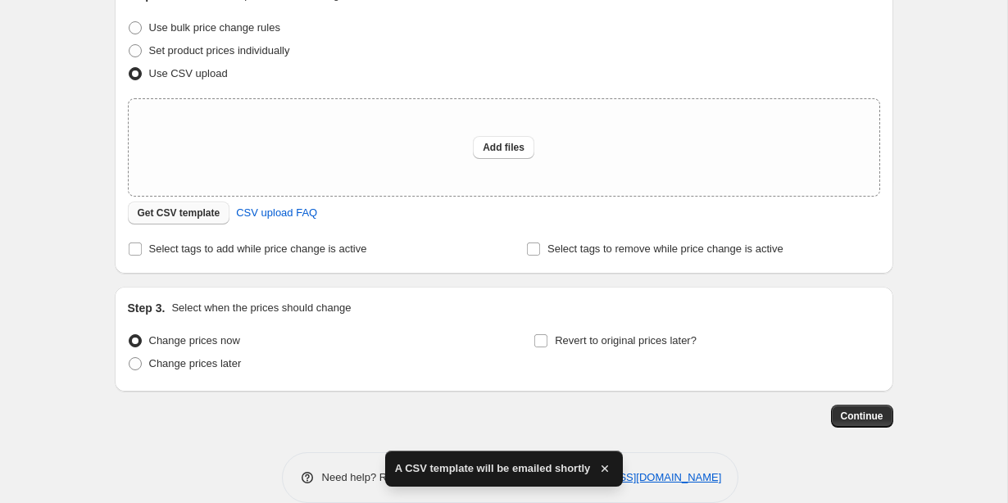
click at [172, 208] on span "Get CSV template" at bounding box center [179, 213] width 83 height 13
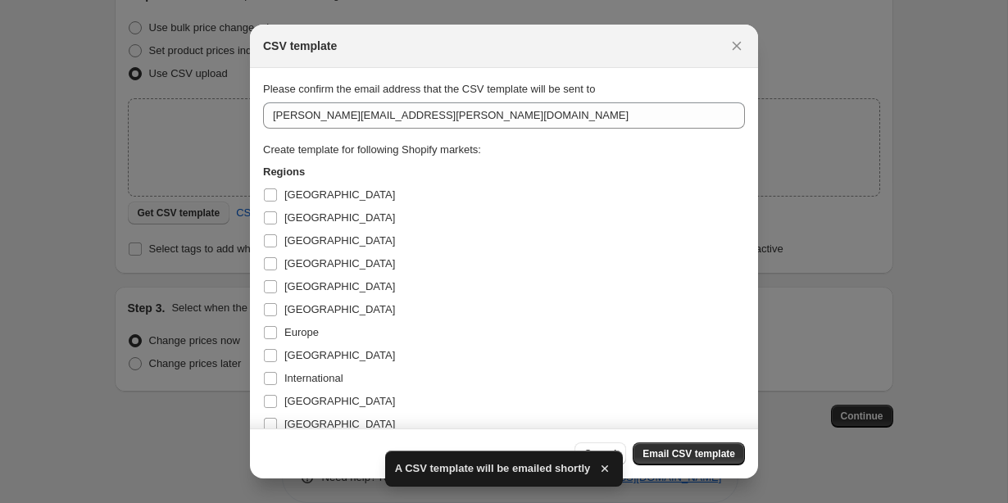
scroll to position [0, 0]
click at [742, 43] on icon "Close" at bounding box center [737, 46] width 16 height 16
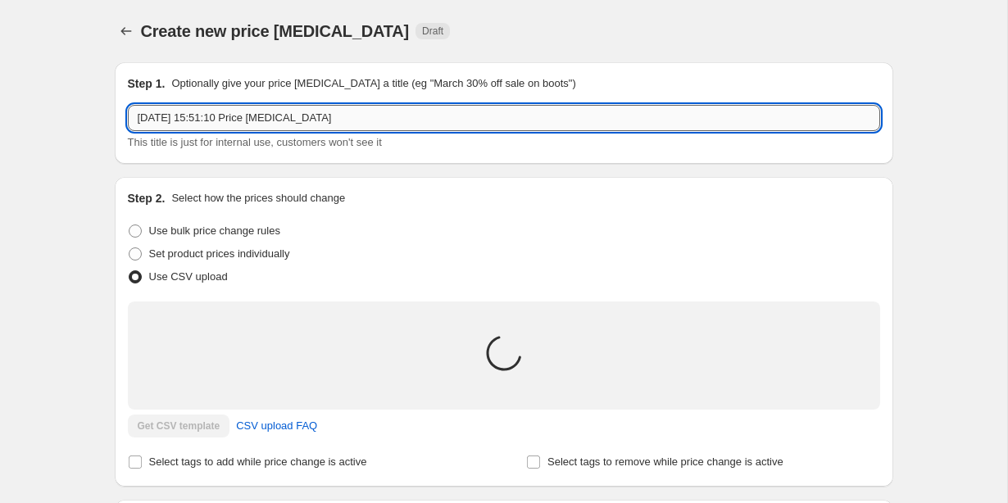
click at [298, 120] on input "8 Oct 2025 at 15:51:10 Price change job" at bounding box center [504, 118] width 752 height 26
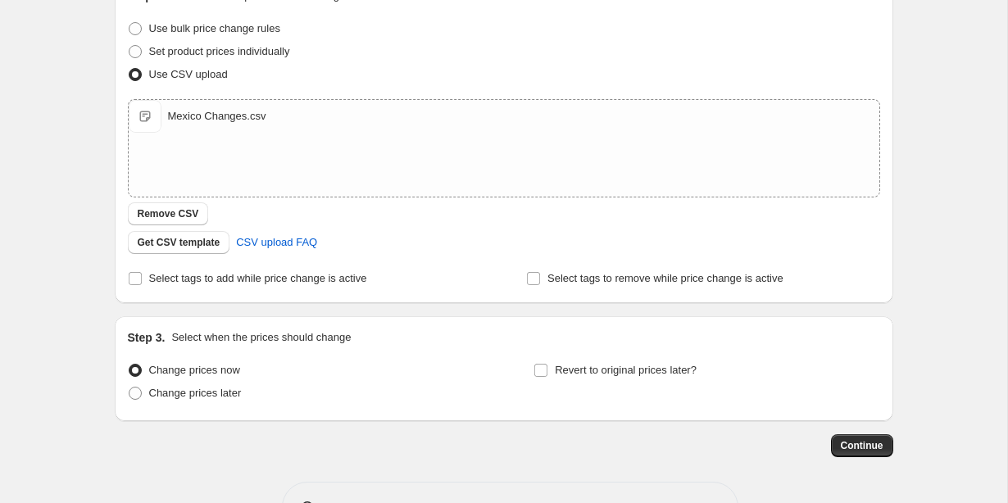
scroll to position [211, 0]
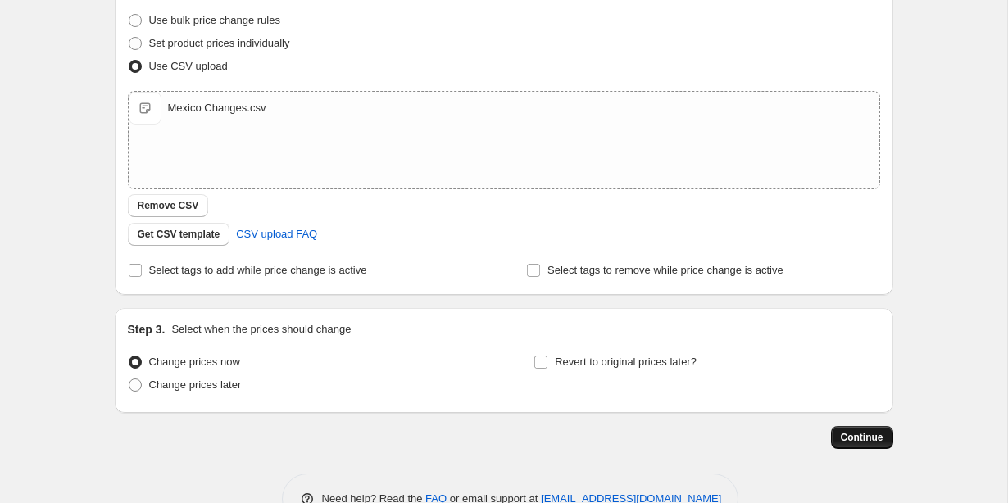
type input "Mexico Changes"
click at [857, 436] on span "Continue" at bounding box center [862, 437] width 43 height 13
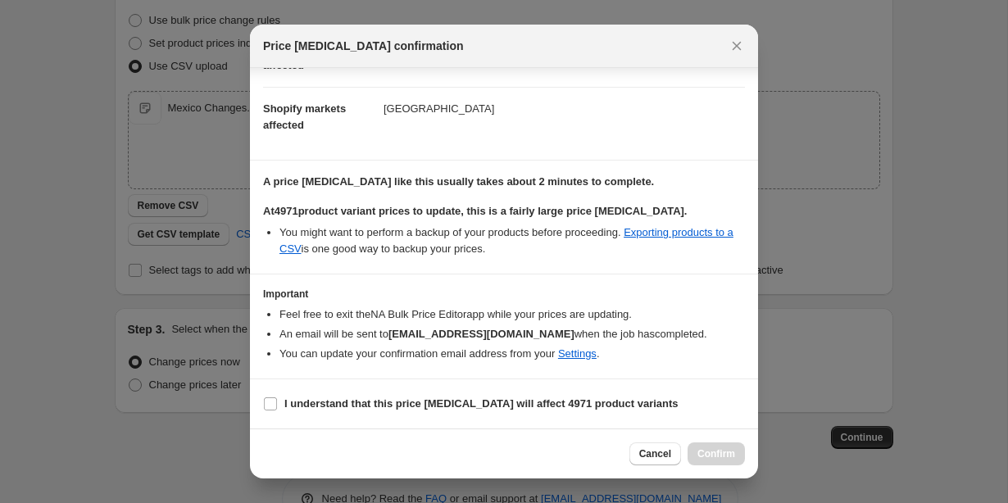
scroll to position [113, 0]
click at [268, 409] on input "I understand that this price change job will affect 4971 product variants" at bounding box center [270, 404] width 13 height 13
checkbox input "true"
click at [723, 448] on button "Confirm" at bounding box center [716, 454] width 57 height 23
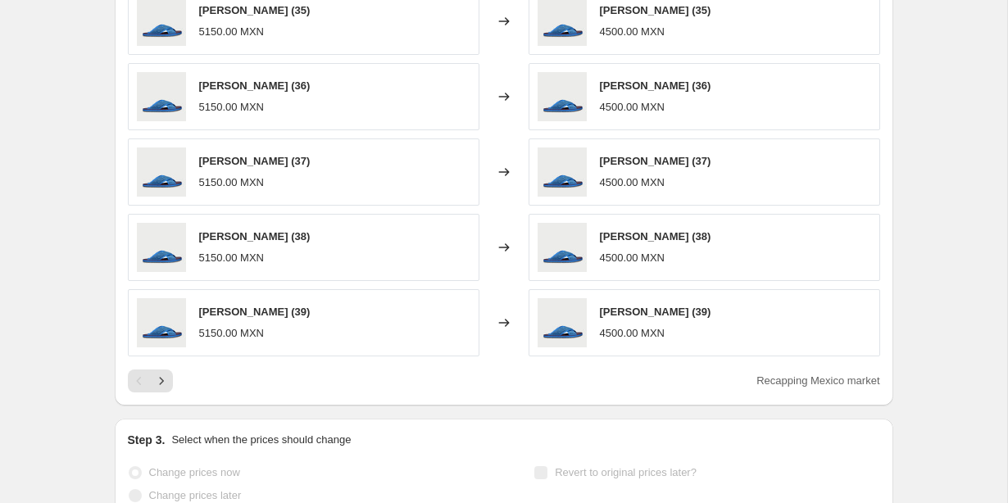
scroll to position [684, 0]
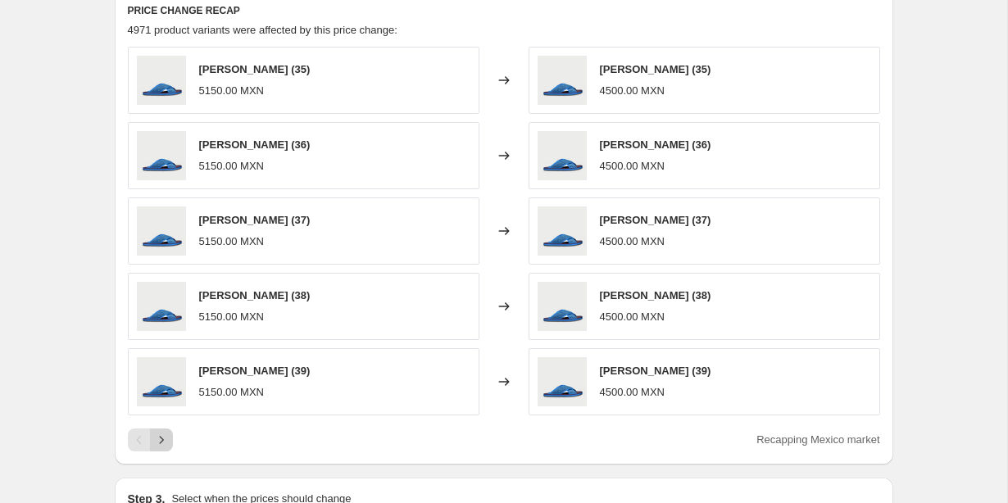
click at [164, 440] on icon "Next" at bounding box center [161, 440] width 16 height 16
click at [165, 440] on icon "Next" at bounding box center [161, 440] width 16 height 16
click at [165, 439] on icon "Next" at bounding box center [161, 440] width 16 height 16
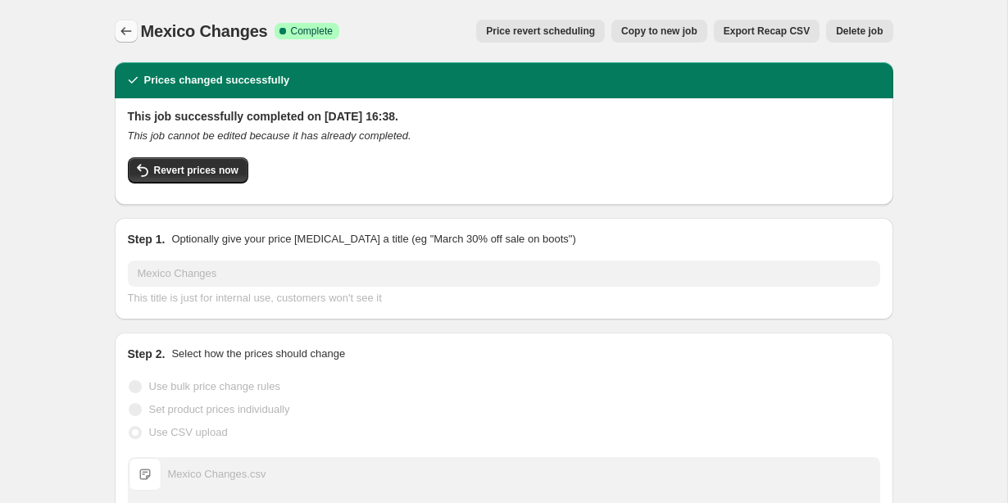
scroll to position [0, 0]
click at [133, 30] on icon "Price change jobs" at bounding box center [126, 31] width 16 height 16
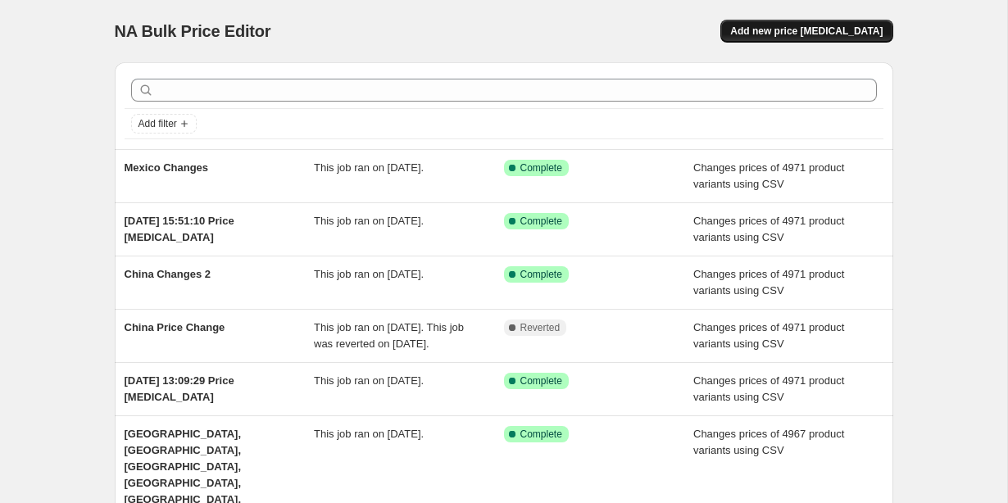
click at [834, 31] on span "Add new price [MEDICAL_DATA]" at bounding box center [806, 31] width 152 height 13
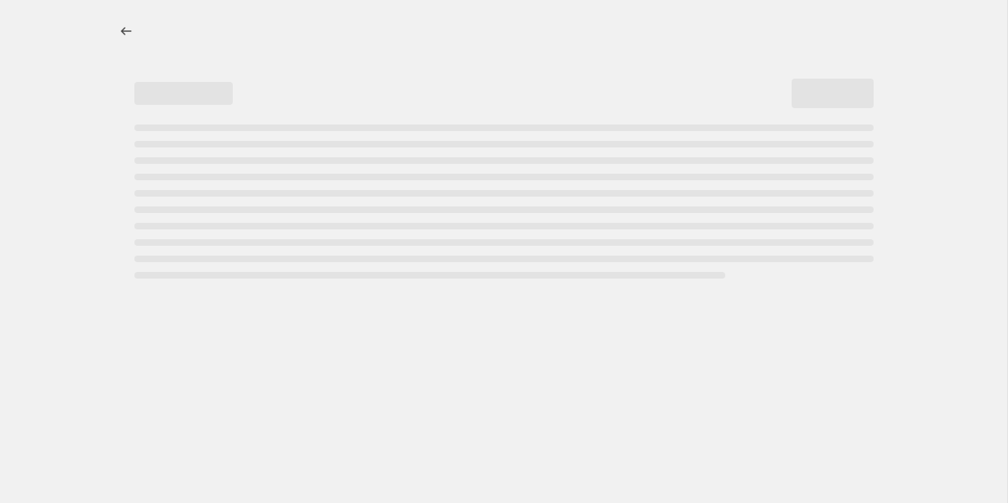
select select "percentage"
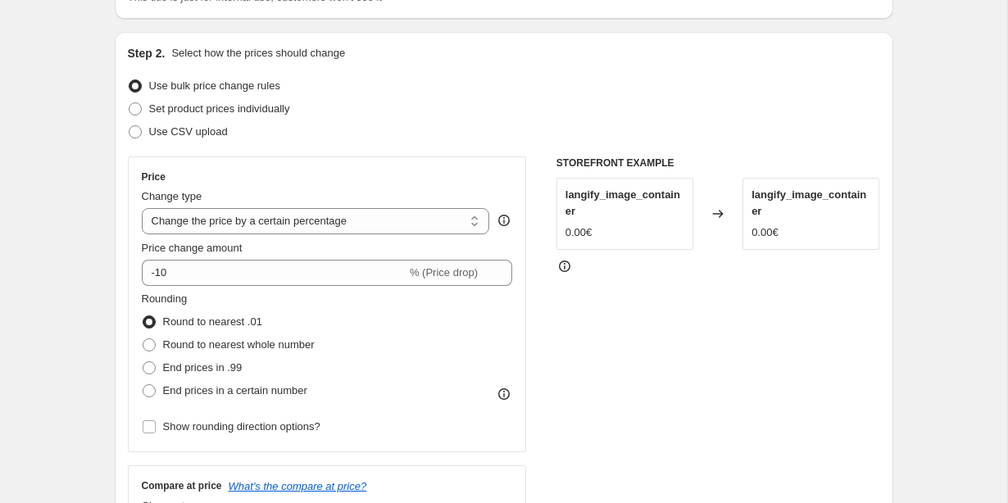
scroll to position [167, 0]
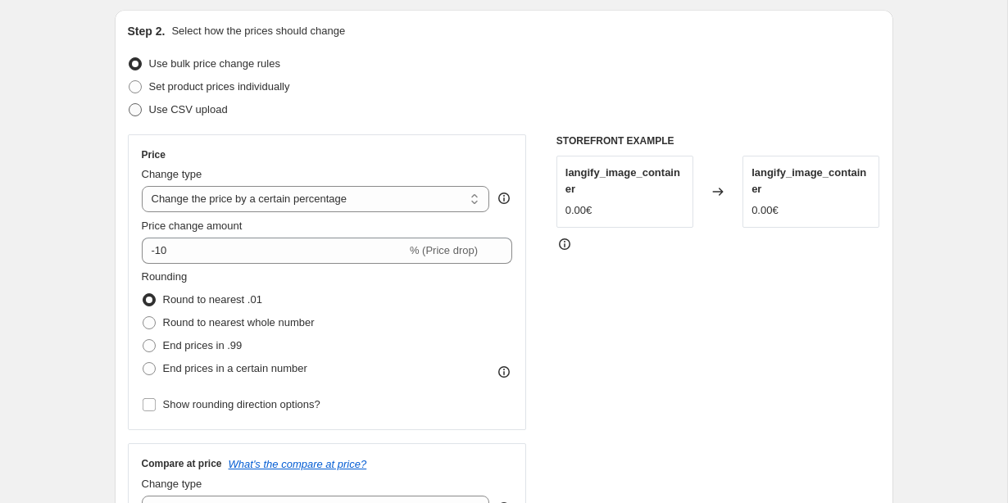
click at [136, 112] on span at bounding box center [135, 109] width 13 height 13
click at [130, 104] on input "Use CSV upload" at bounding box center [129, 103] width 1 height 1
radio input "true"
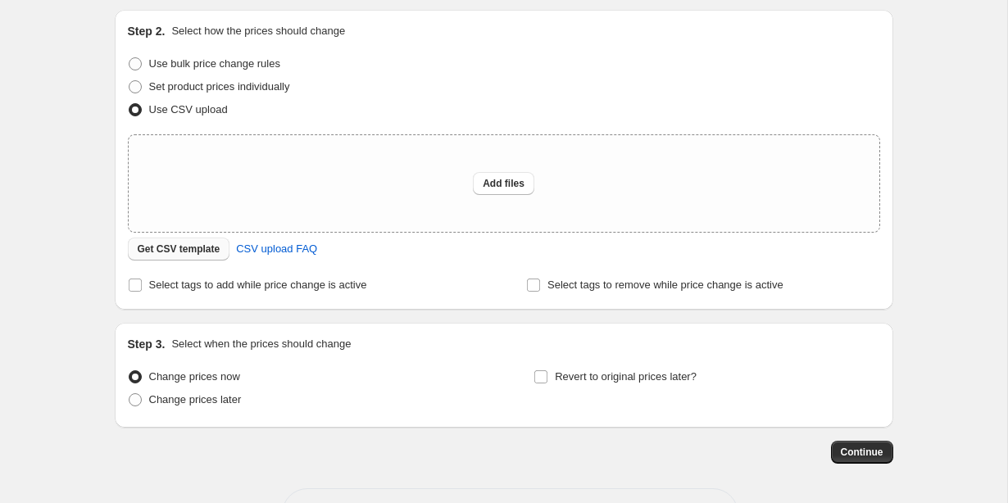
click at [158, 251] on span "Get CSV template" at bounding box center [179, 249] width 83 height 13
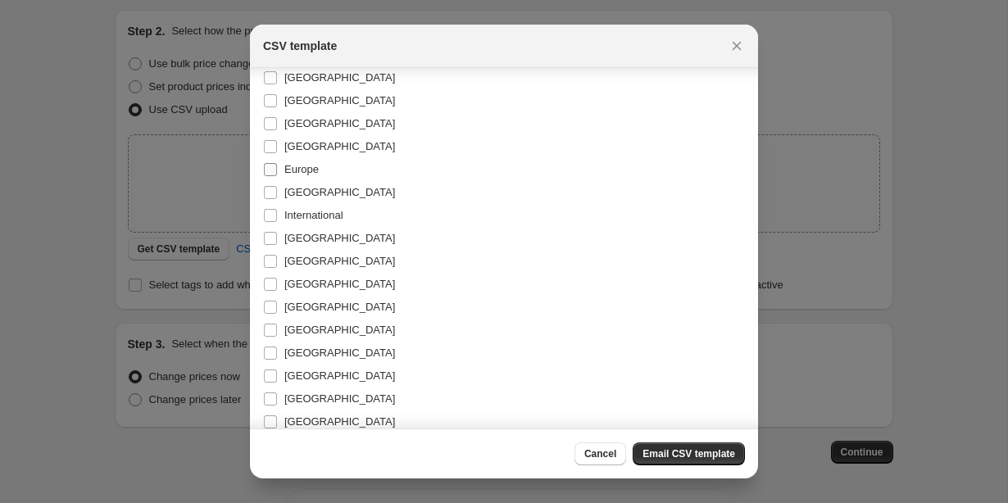
scroll to position [172, 0]
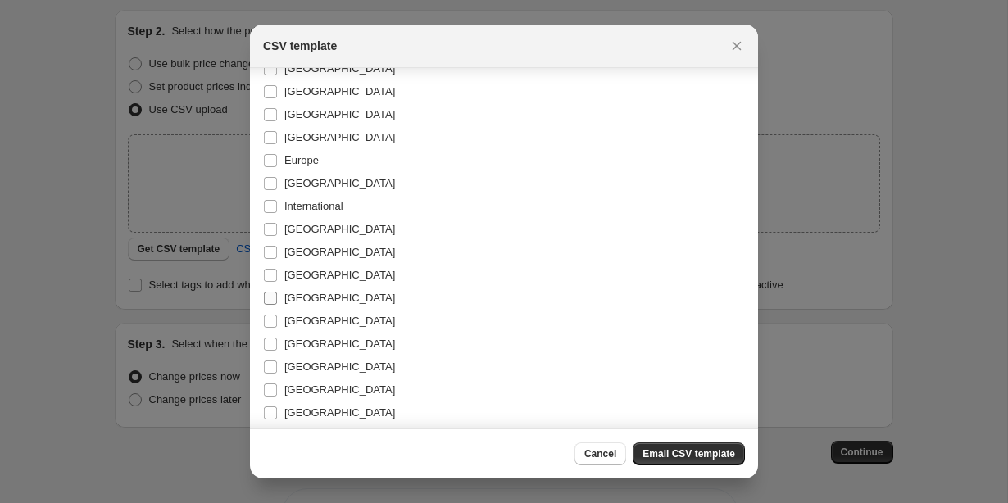
click at [273, 296] on input "[GEOGRAPHIC_DATA]" at bounding box center [270, 298] width 13 height 13
checkbox input "true"
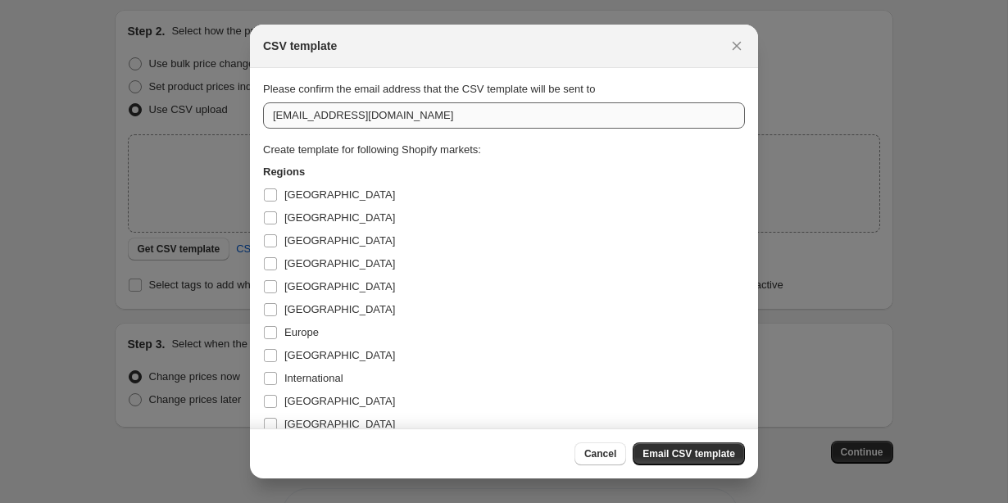
scroll to position [0, 0]
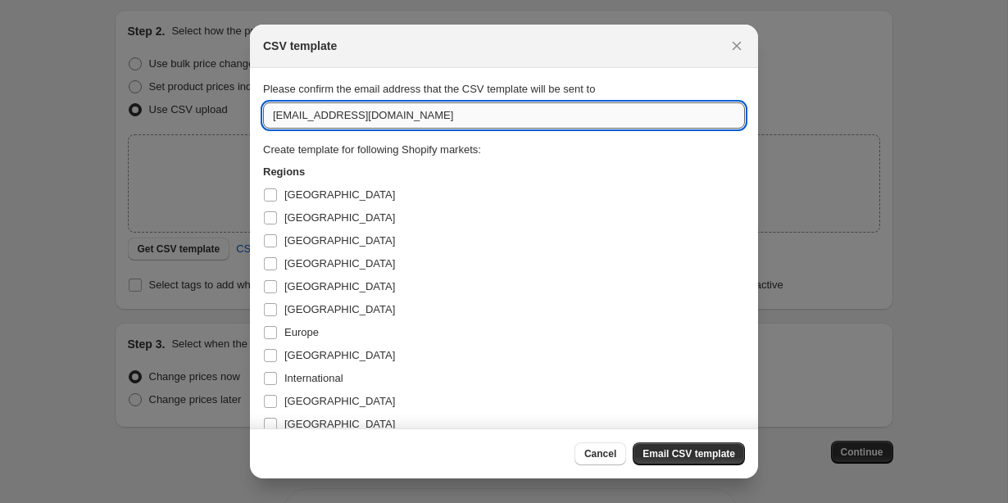
click at [286, 111] on input "[EMAIL_ADDRESS][DOMAIN_NAME]" at bounding box center [504, 115] width 482 height 26
type input "[PERSON_NAME][EMAIL_ADDRESS][PERSON_NAME][DOMAIN_NAME]"
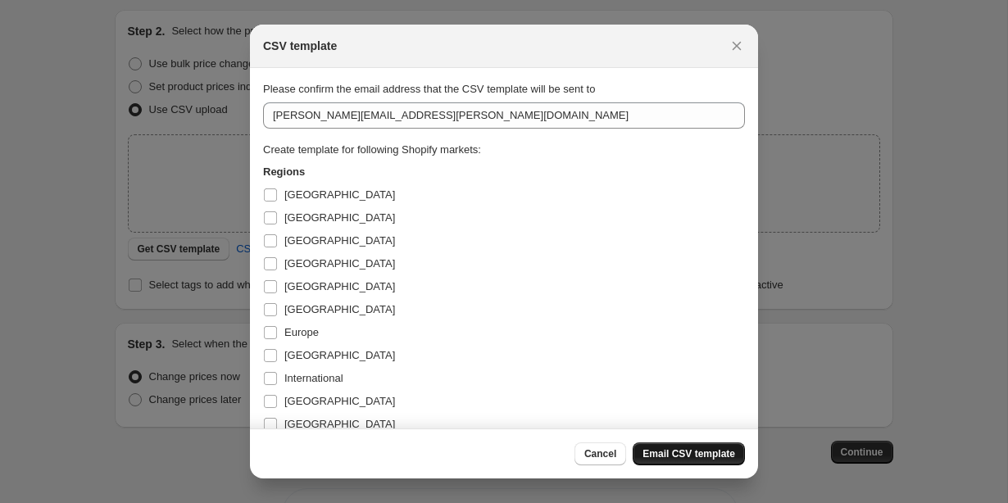
click at [677, 456] on span "Email CSV template" at bounding box center [689, 454] width 93 height 13
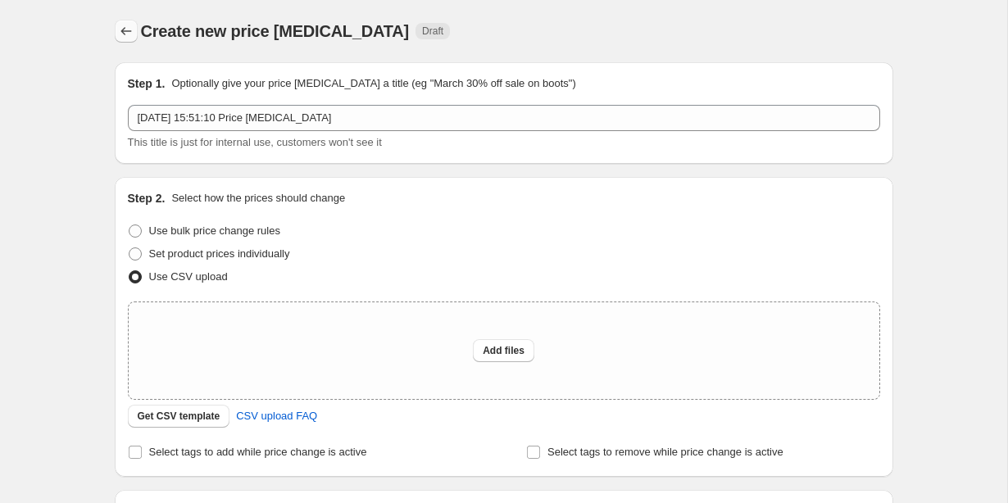
click at [122, 27] on icon "Price change jobs" at bounding box center [126, 31] width 16 height 16
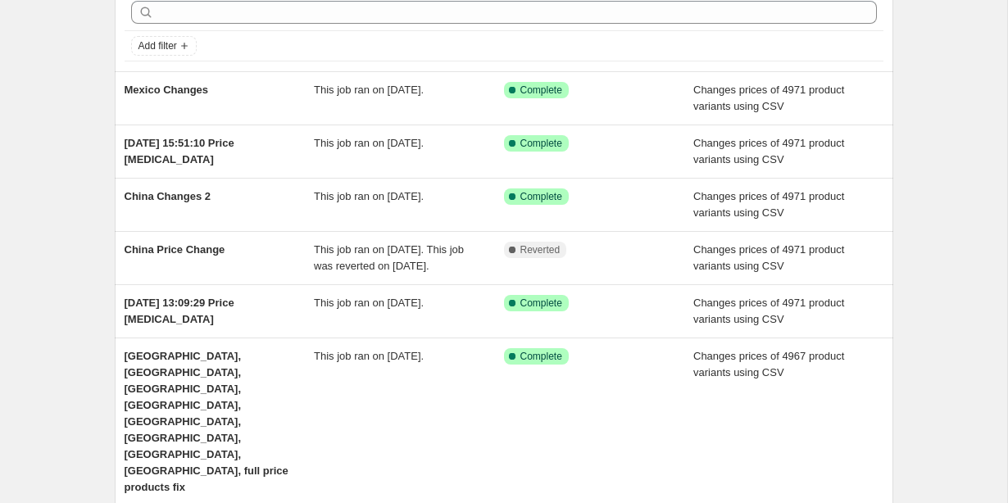
scroll to position [77, 0]
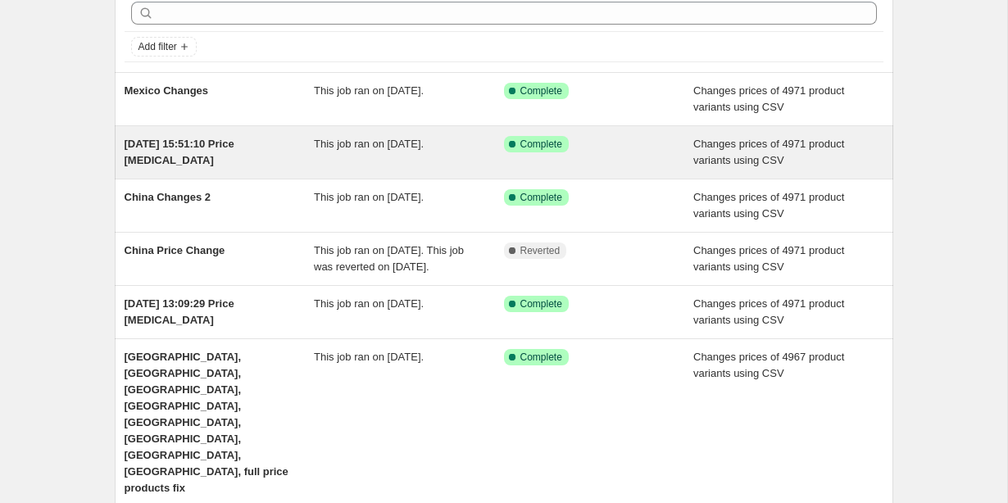
click at [208, 153] on div "8 Oct 2025 at 15:51:10 Price change job" at bounding box center [220, 152] width 190 height 33
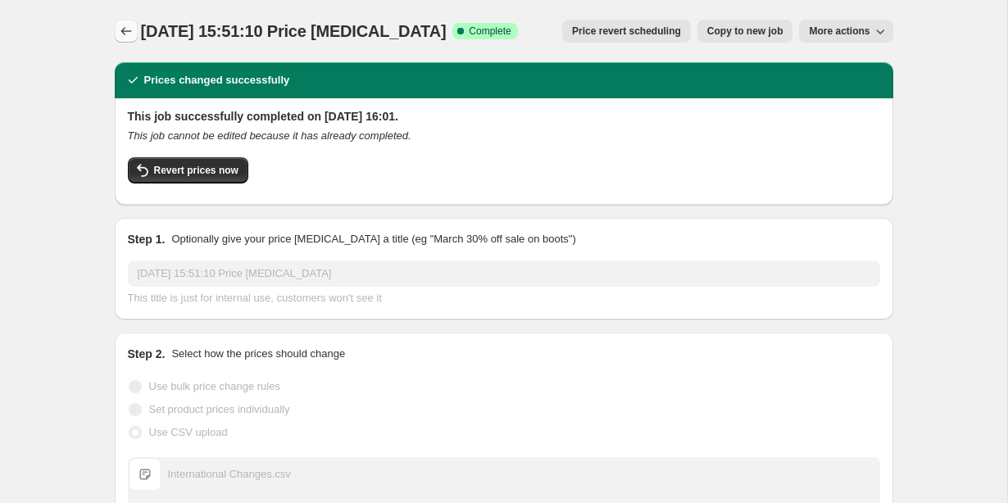
click at [127, 24] on icon "Price change jobs" at bounding box center [126, 31] width 16 height 16
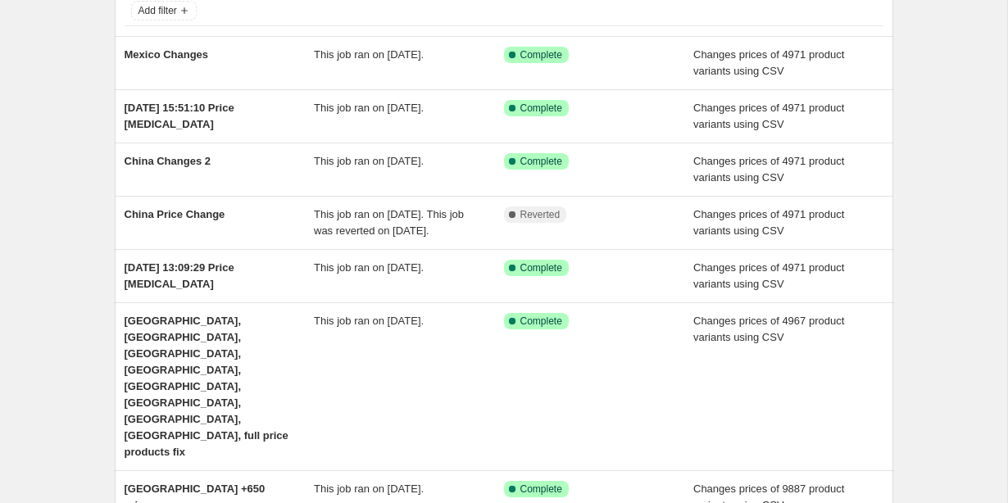
scroll to position [115, 0]
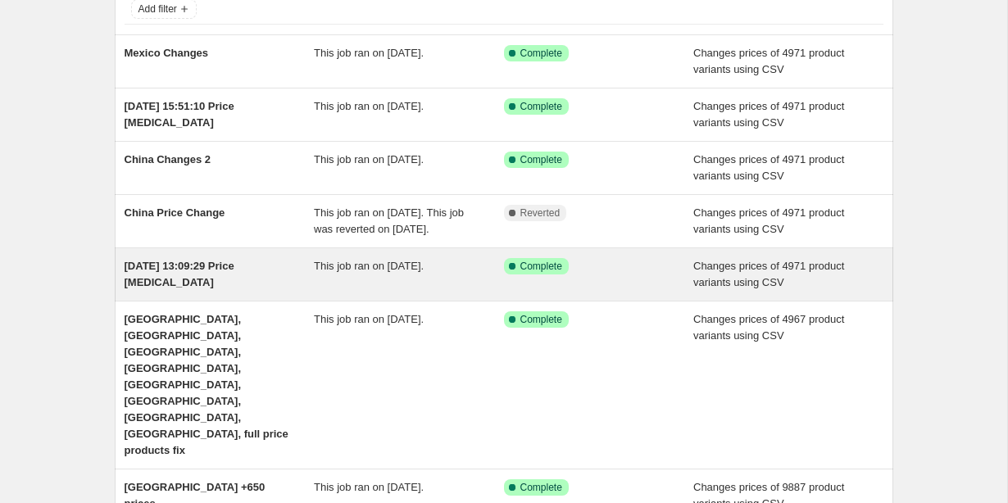
click at [144, 284] on span "[DATE] 13:09:29 Price [MEDICAL_DATA]" at bounding box center [180, 274] width 110 height 29
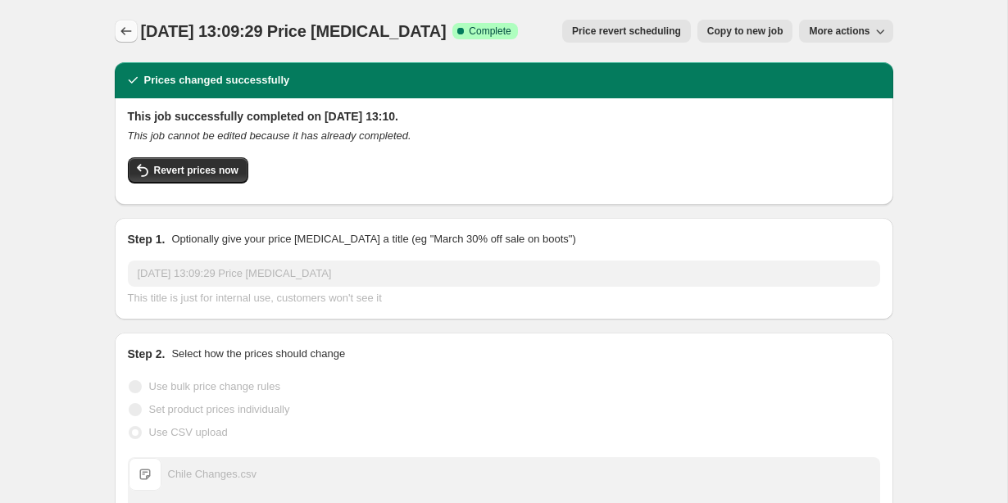
click at [127, 27] on icon "Price change jobs" at bounding box center [126, 31] width 16 height 16
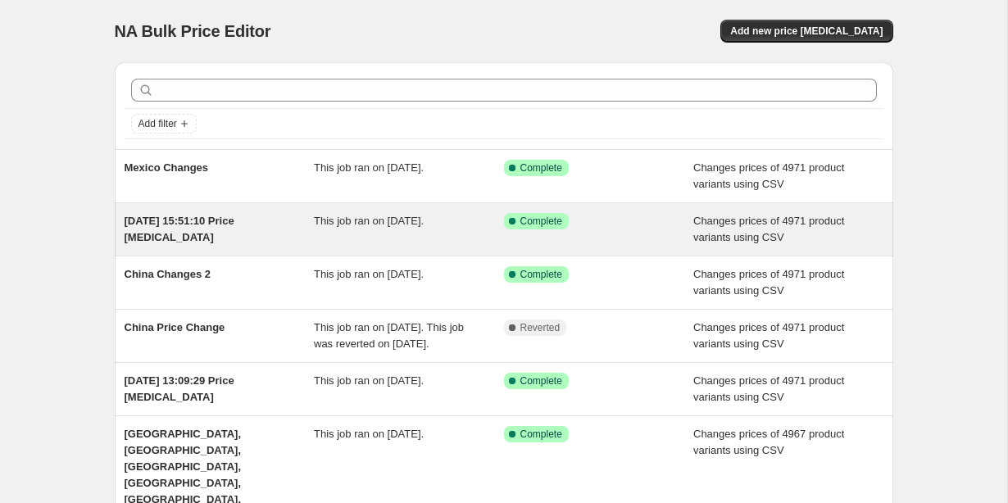
click at [202, 234] on div "8 Oct 2025 at 15:51:10 Price change job" at bounding box center [220, 229] width 190 height 33
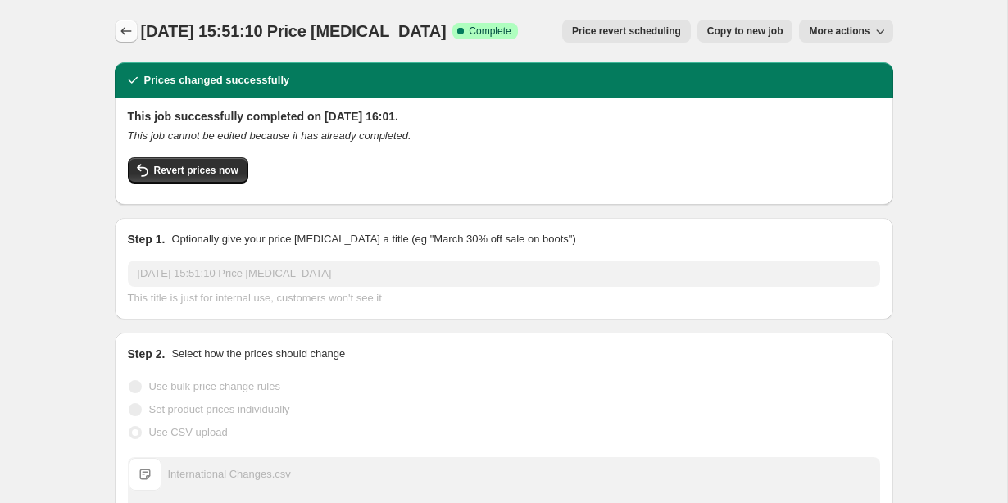
scroll to position [-1, 0]
click at [125, 33] on icon "Price change jobs" at bounding box center [126, 31] width 16 height 16
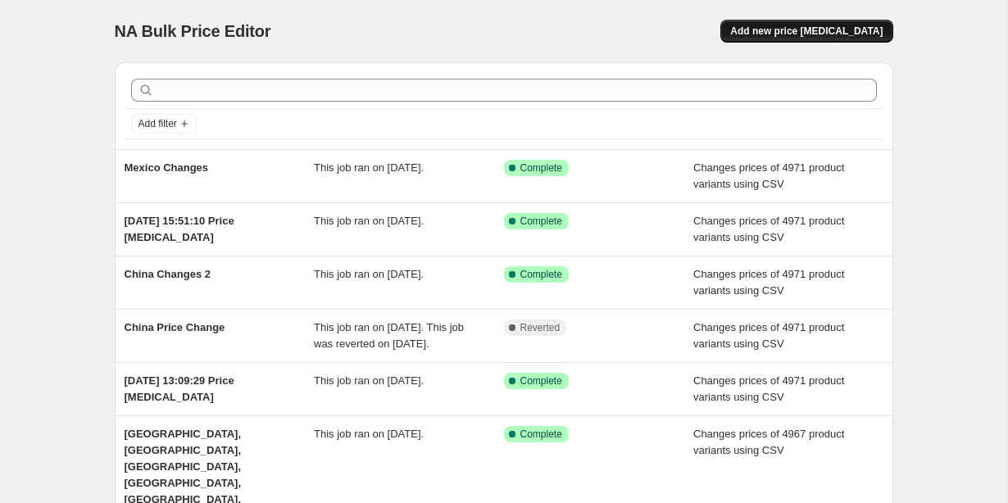
click at [773, 35] on span "Add new price [MEDICAL_DATA]" at bounding box center [806, 31] width 152 height 13
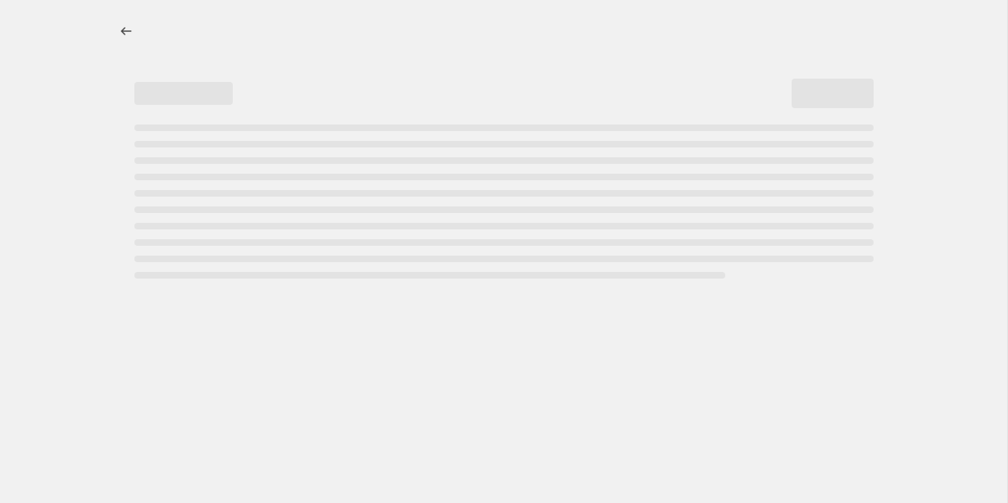
select select "percentage"
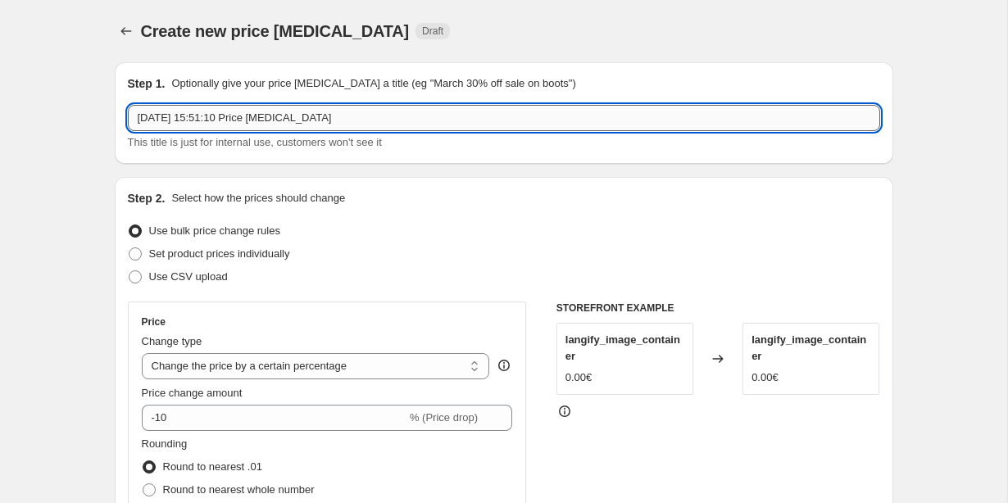
click at [216, 123] on input "8 Oct 2025 at 15:51:10 Price change job" at bounding box center [504, 118] width 752 height 26
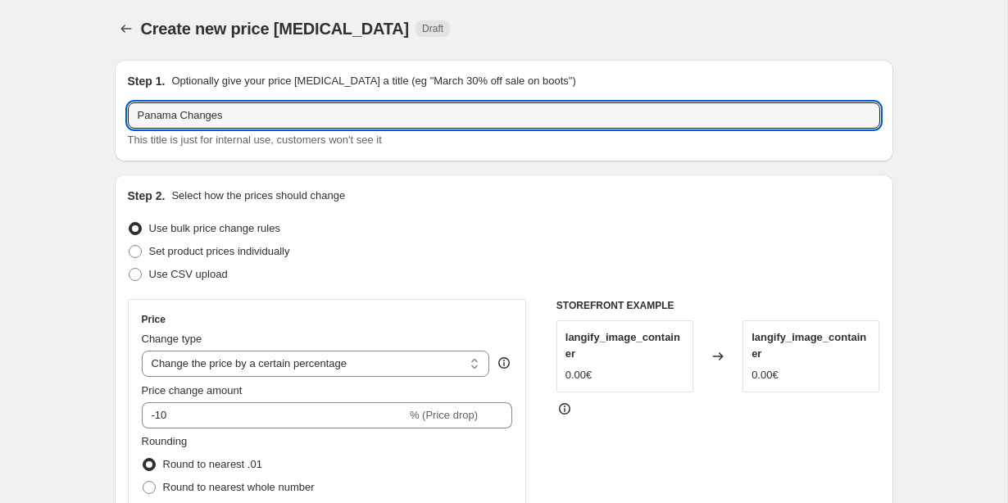
scroll to position [55, 0]
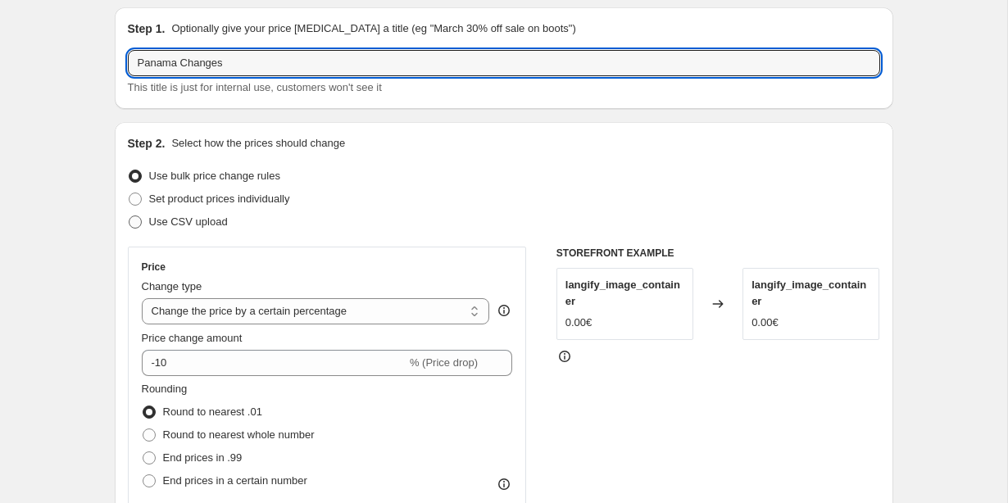
type input "Panama Changes"
click at [133, 230] on label "Use CSV upload" at bounding box center [178, 222] width 100 height 23
click at [130, 216] on input "Use CSV upload" at bounding box center [129, 216] width 1 height 1
radio input "true"
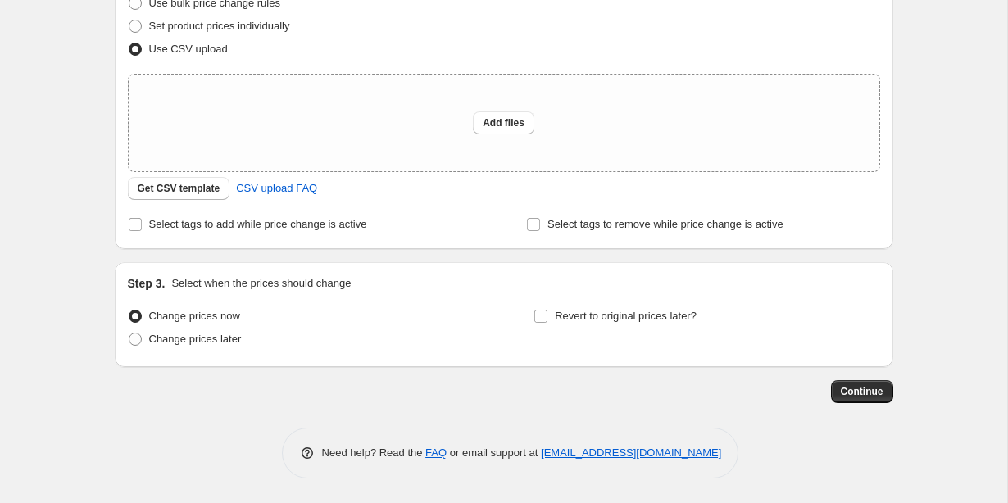
scroll to position [228, 0]
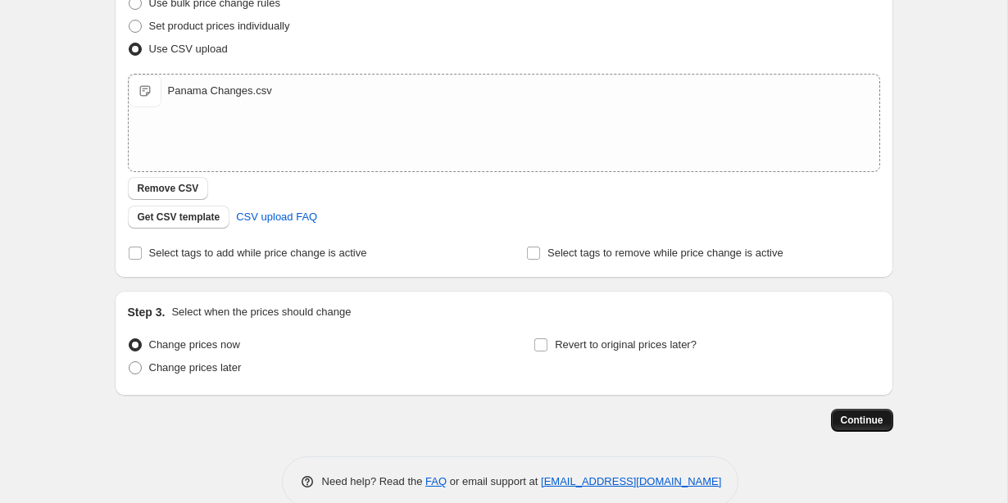
click at [860, 421] on span "Continue" at bounding box center [862, 420] width 43 height 13
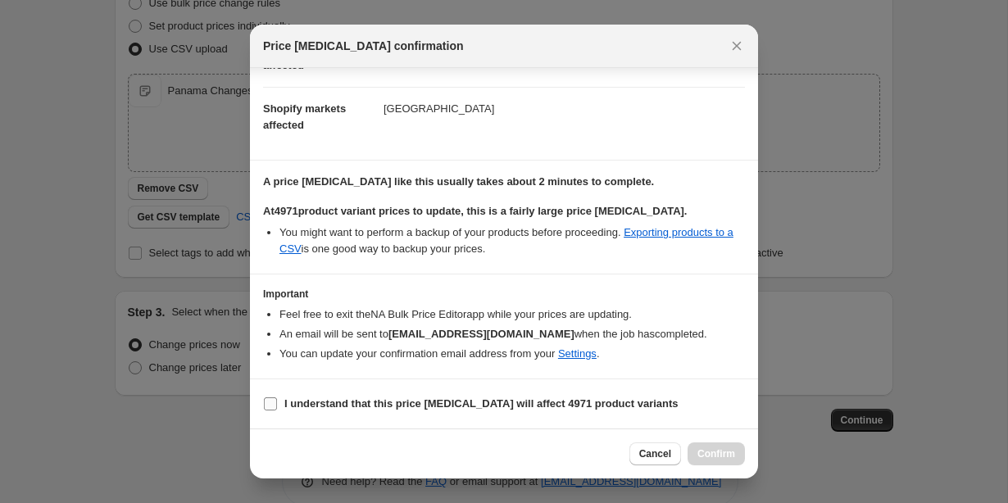
scroll to position [113, 0]
click at [275, 398] on input "I understand that this price change job will affect 4971 product variants" at bounding box center [270, 404] width 13 height 13
checkbox input "true"
click at [719, 455] on span "Confirm" at bounding box center [716, 454] width 38 height 13
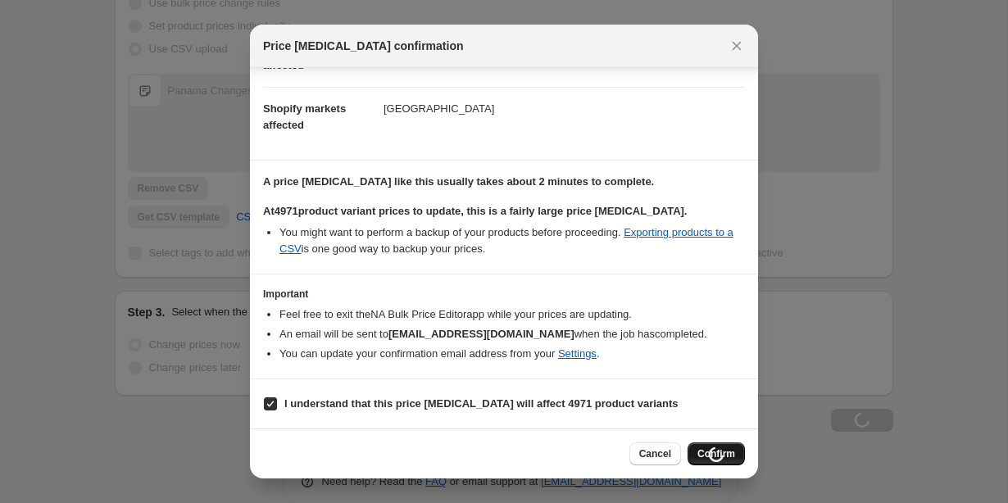
type input "Panama Changes"
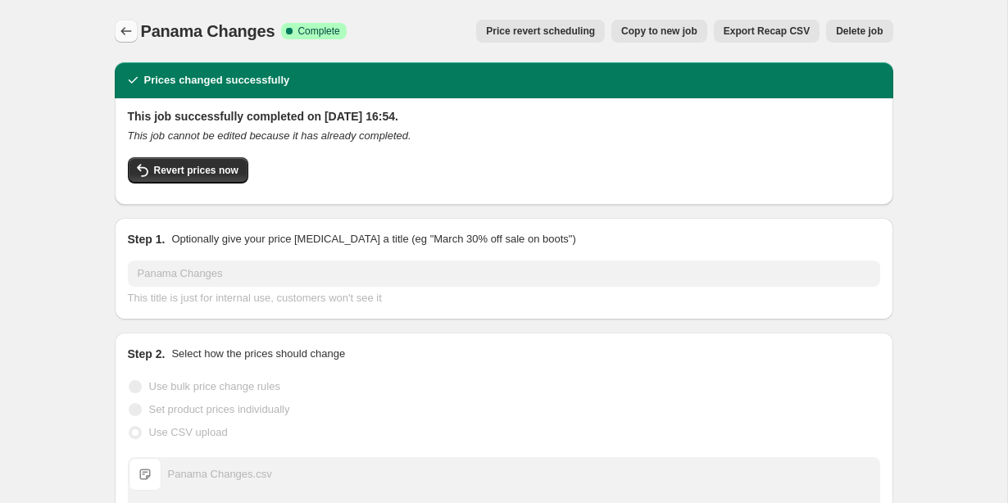
click at [123, 28] on icon "Price change jobs" at bounding box center [126, 31] width 16 height 16
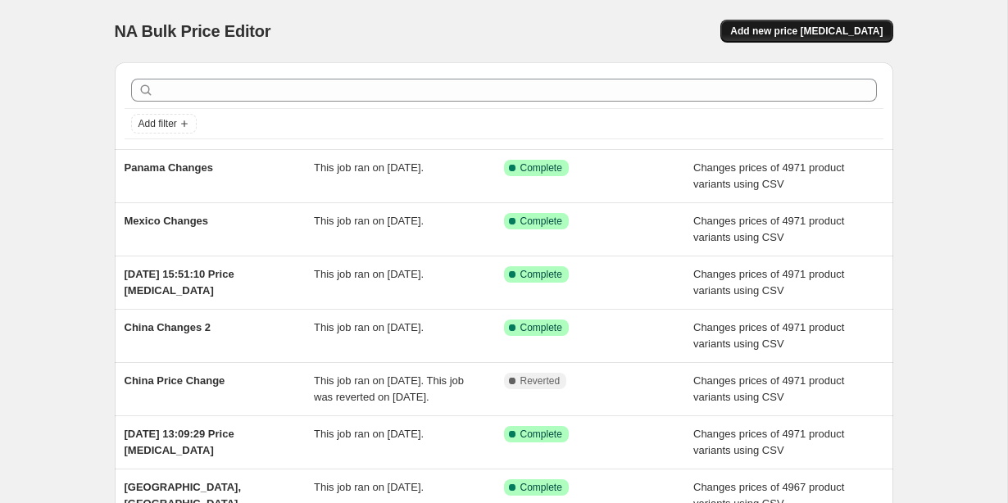
click at [803, 34] on span "Add new price [MEDICAL_DATA]" at bounding box center [806, 31] width 152 height 13
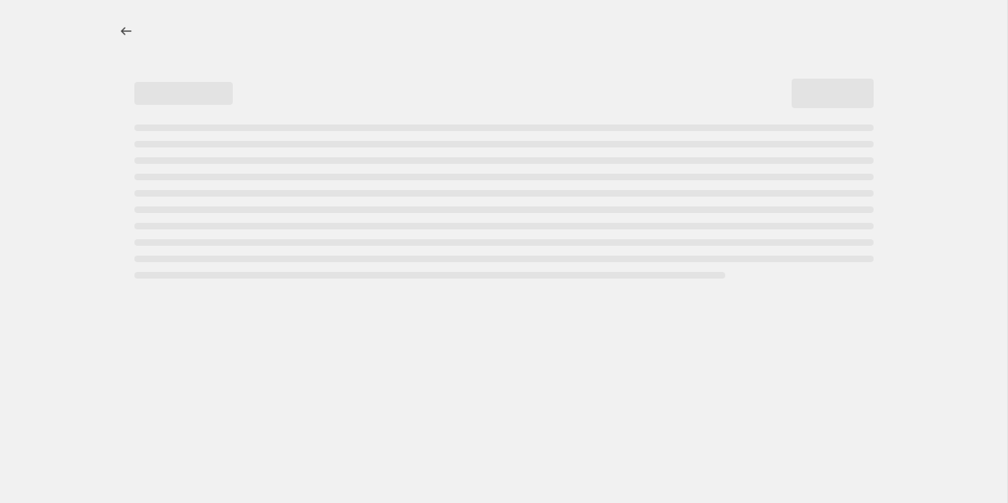
select select "percentage"
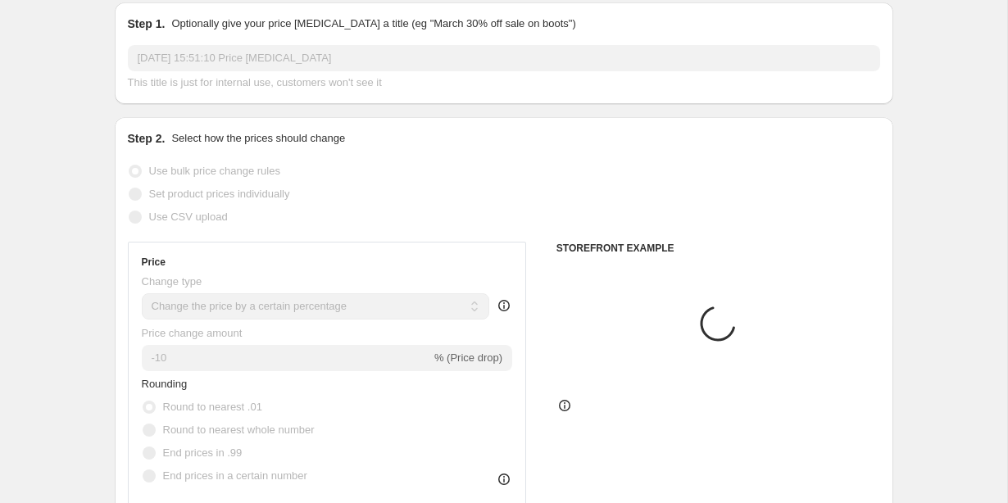
scroll to position [61, 0]
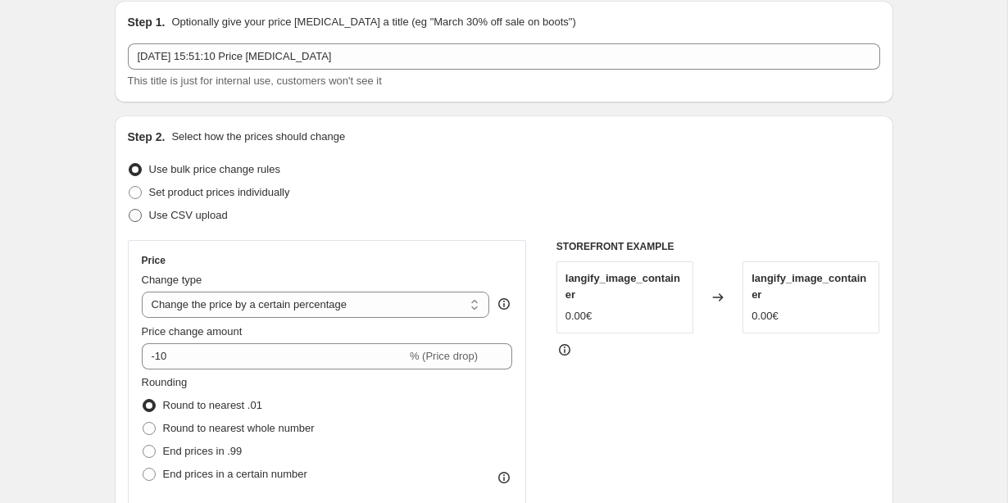
click at [134, 221] on span at bounding box center [135, 215] width 13 height 13
click at [130, 210] on input "Use CSV upload" at bounding box center [129, 209] width 1 height 1
radio input "true"
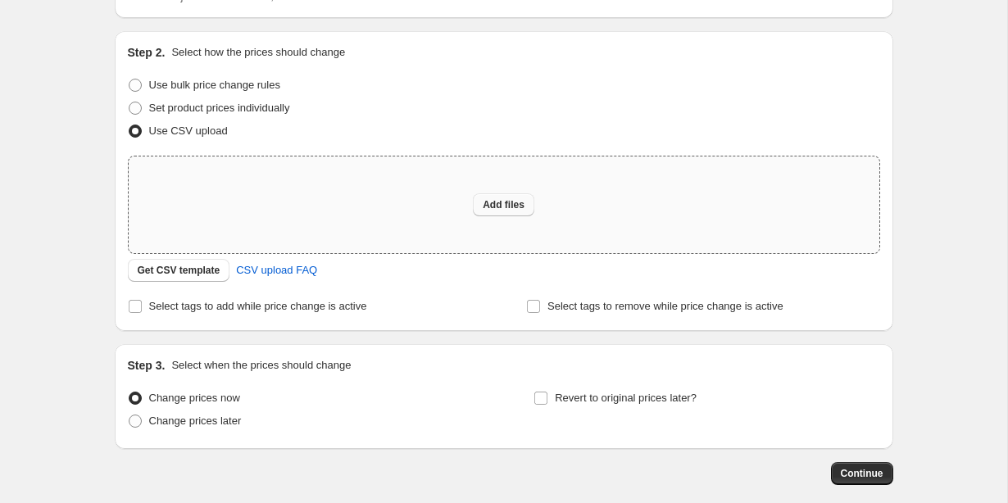
scroll to position [152, 0]
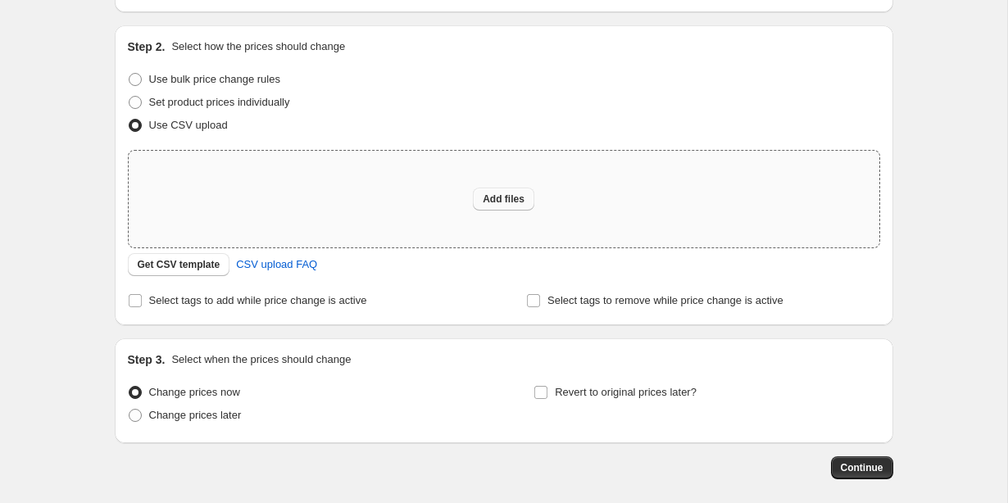
click at [502, 198] on span "Add files" at bounding box center [504, 199] width 42 height 13
click at [191, 258] on button "Get CSV template" at bounding box center [179, 264] width 102 height 23
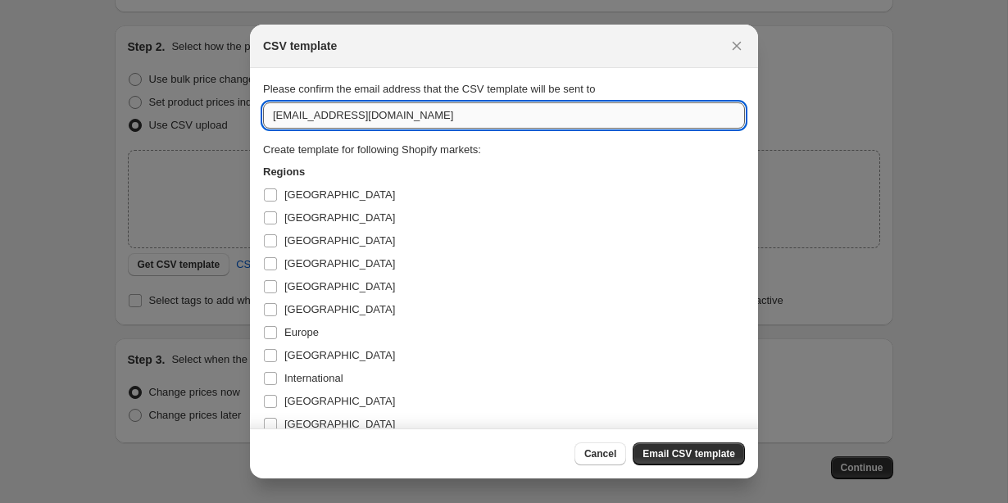
click at [289, 115] on input "[EMAIL_ADDRESS][DOMAIN_NAME]" at bounding box center [504, 115] width 482 height 26
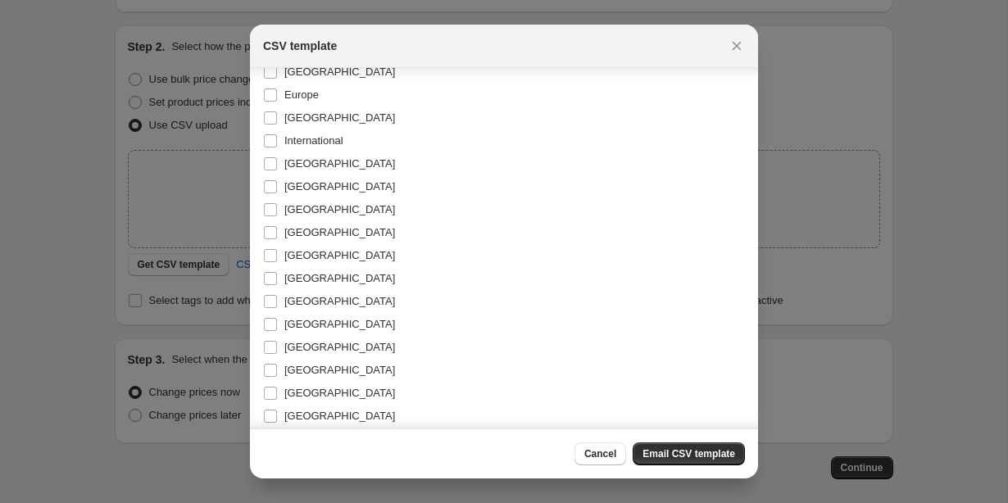
scroll to position [241, 0]
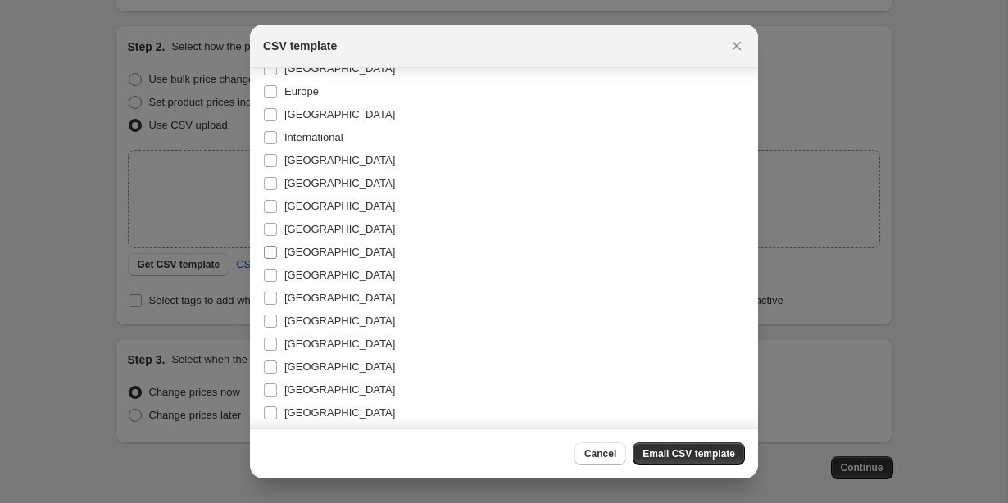
type input "[PERSON_NAME][EMAIL_ADDRESS][PERSON_NAME][DOMAIN_NAME]"
click at [270, 254] on input "[GEOGRAPHIC_DATA]" at bounding box center [270, 252] width 13 height 13
checkbox input "true"
click at [686, 454] on span "Email CSV template" at bounding box center [689, 454] width 93 height 13
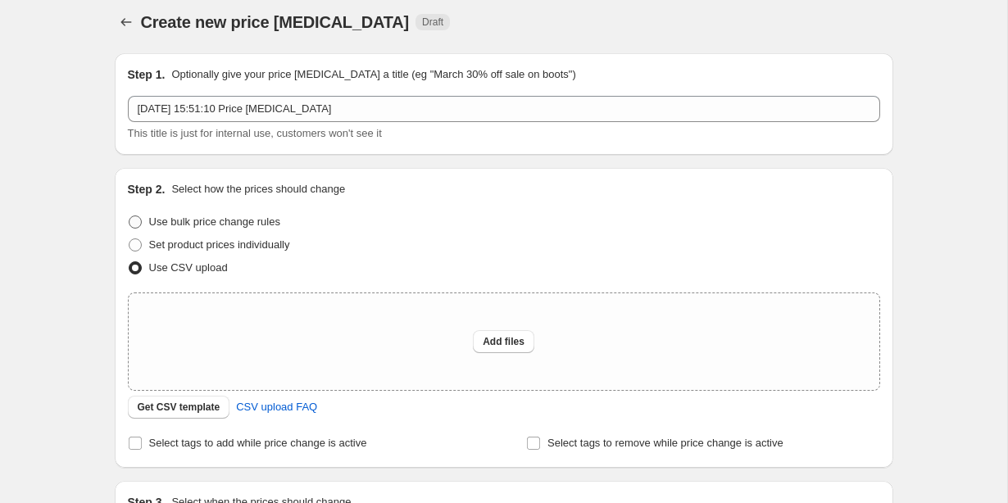
scroll to position [0, 0]
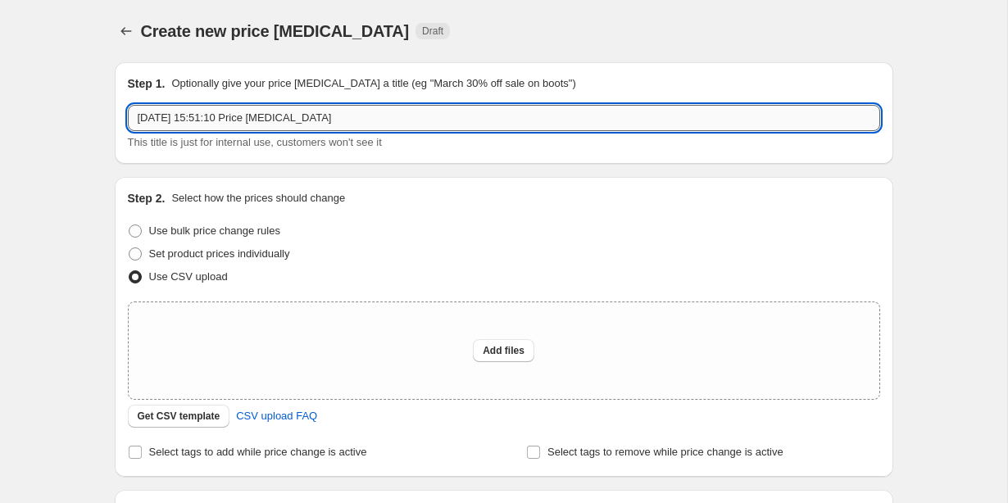
click at [184, 124] on input "8 Oct 2025 at 15:51:10 Price change job" at bounding box center [504, 118] width 752 height 26
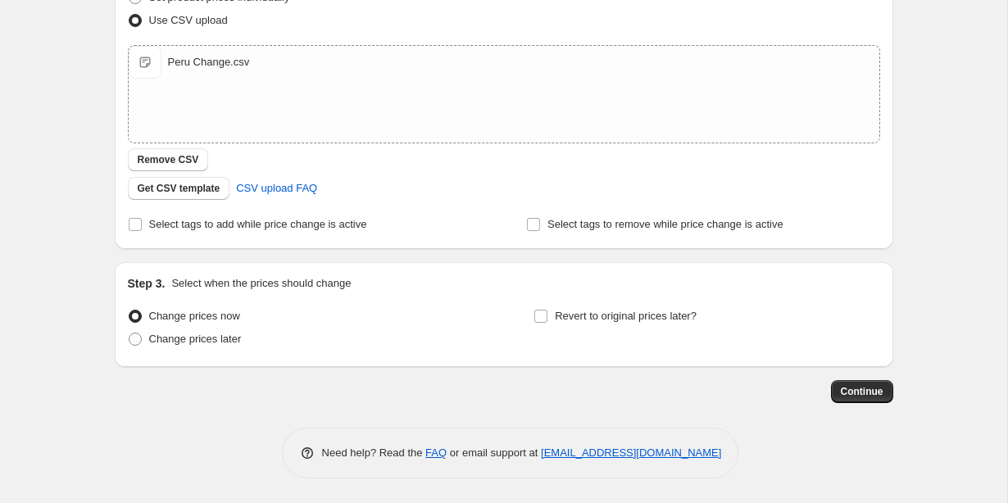
scroll to position [257, 0]
type input "Peru Change"
click at [845, 389] on span "Continue" at bounding box center [862, 391] width 43 height 13
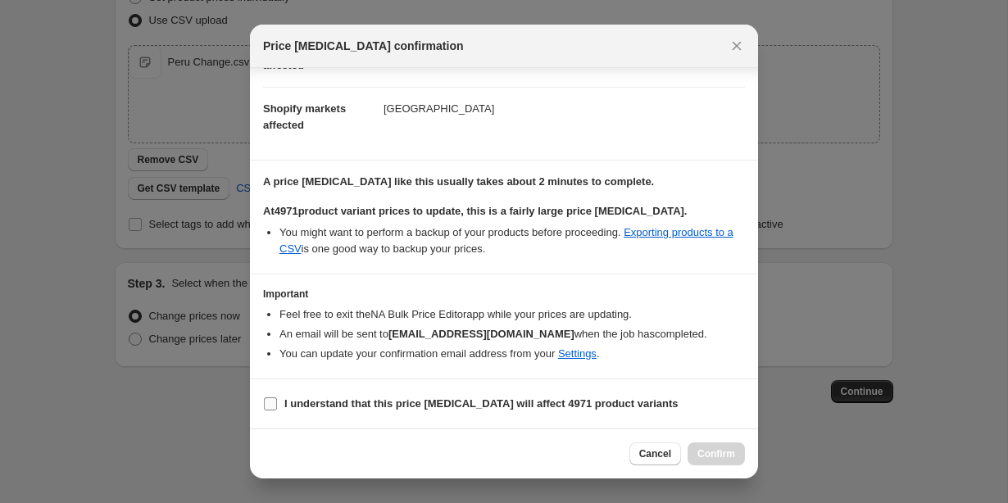
scroll to position [113, 0]
click at [269, 403] on input "I understand that this price change job will affect 4971 product variants" at bounding box center [270, 404] width 13 height 13
checkbox input "true"
click at [703, 457] on span "Confirm" at bounding box center [716, 454] width 38 height 13
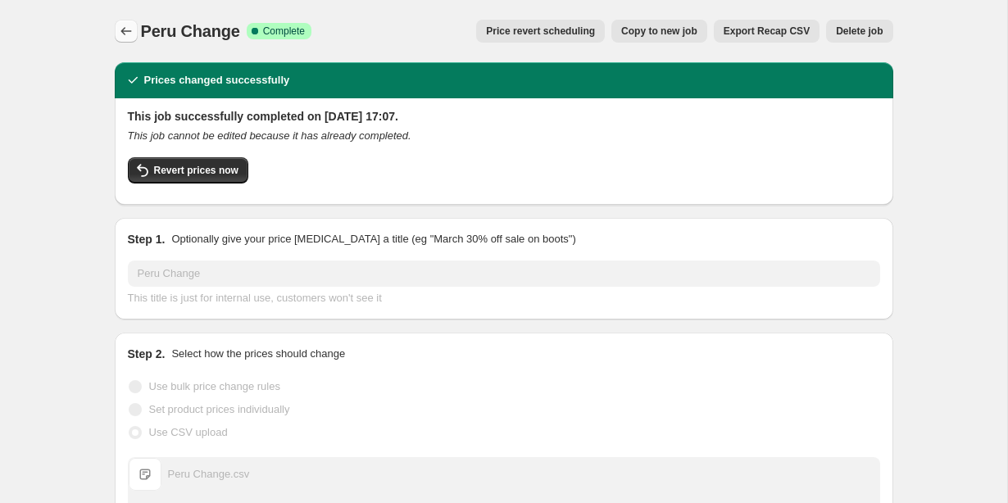
click at [124, 34] on icon "Price change jobs" at bounding box center [125, 31] width 11 height 8
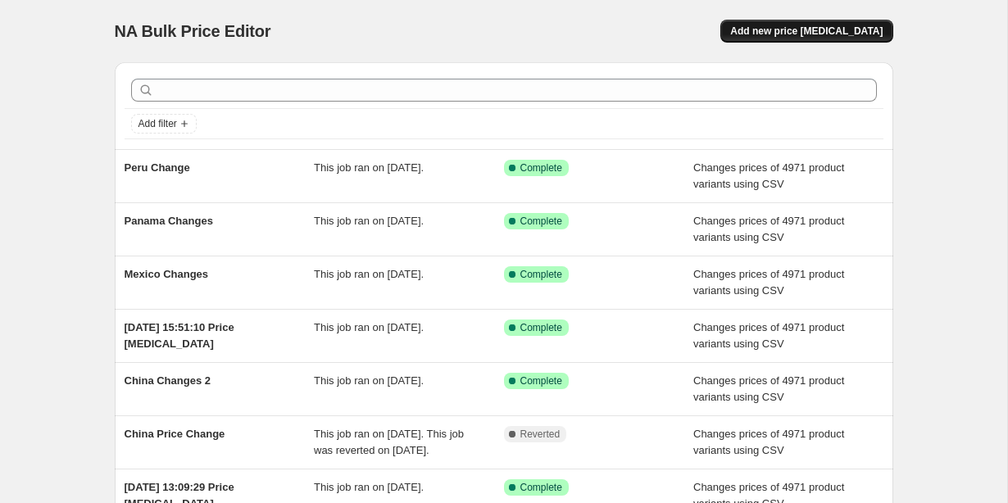
click at [765, 28] on span "Add new price [MEDICAL_DATA]" at bounding box center [806, 31] width 152 height 13
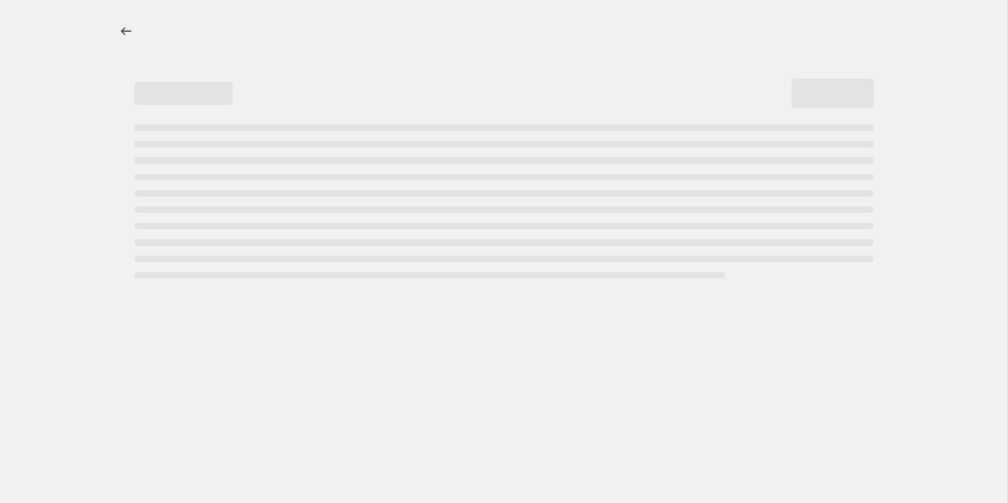
select select "percentage"
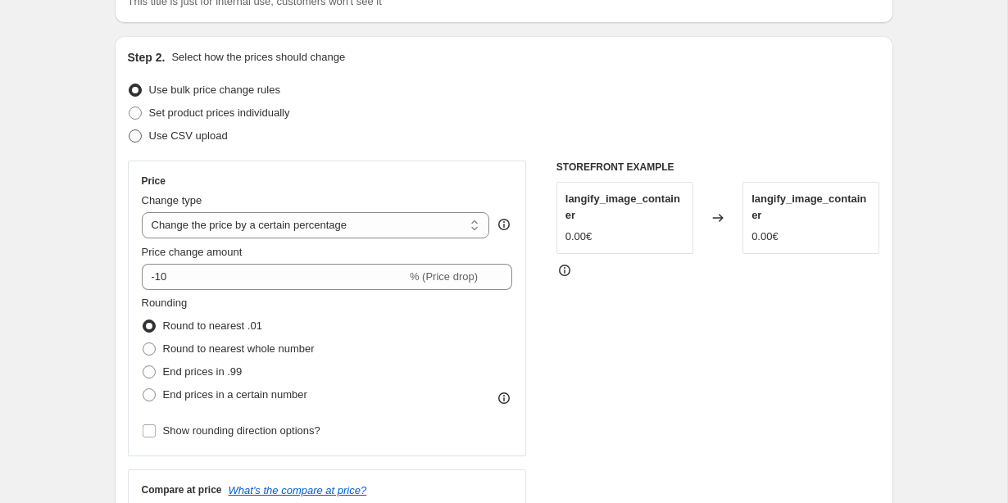
scroll to position [143, 0]
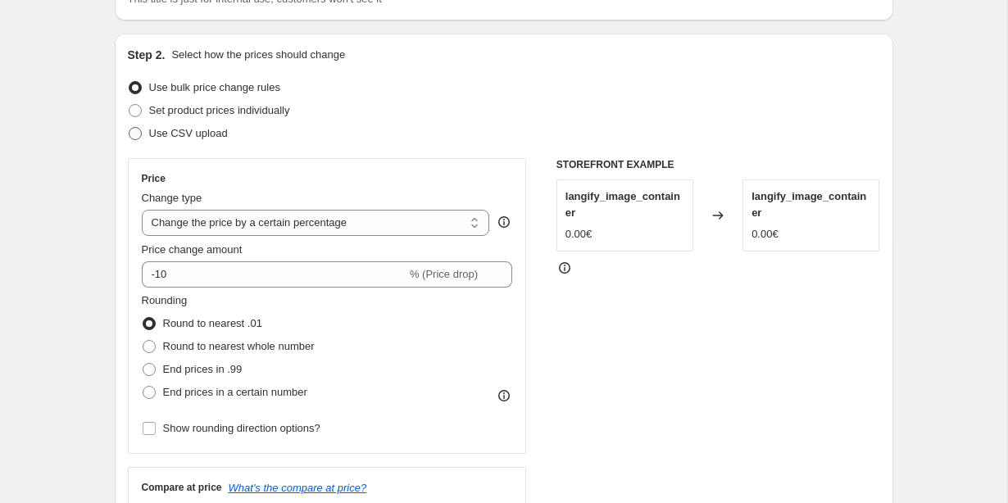
click at [134, 127] on span at bounding box center [135, 133] width 13 height 13
click at [130, 127] on input "Use CSV upload" at bounding box center [129, 127] width 1 height 1
radio input "true"
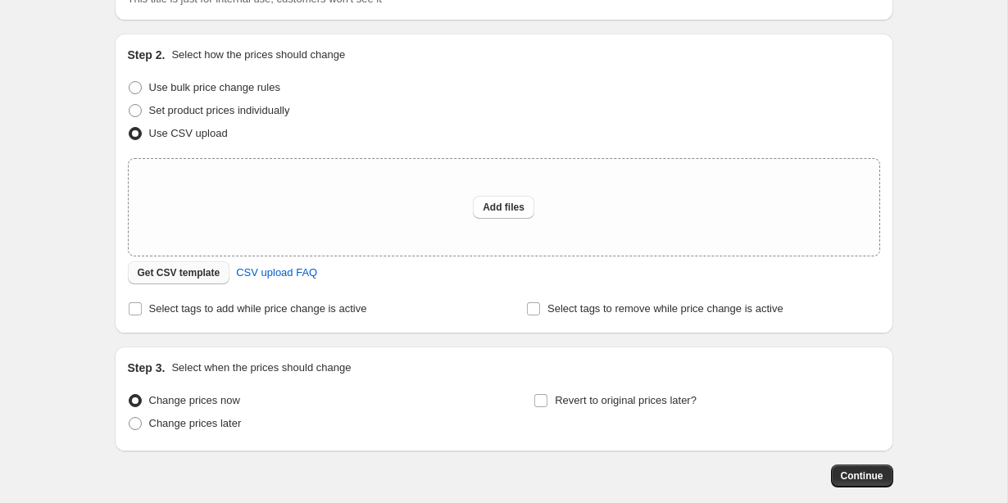
click at [150, 279] on span "Get CSV template" at bounding box center [179, 272] width 83 height 13
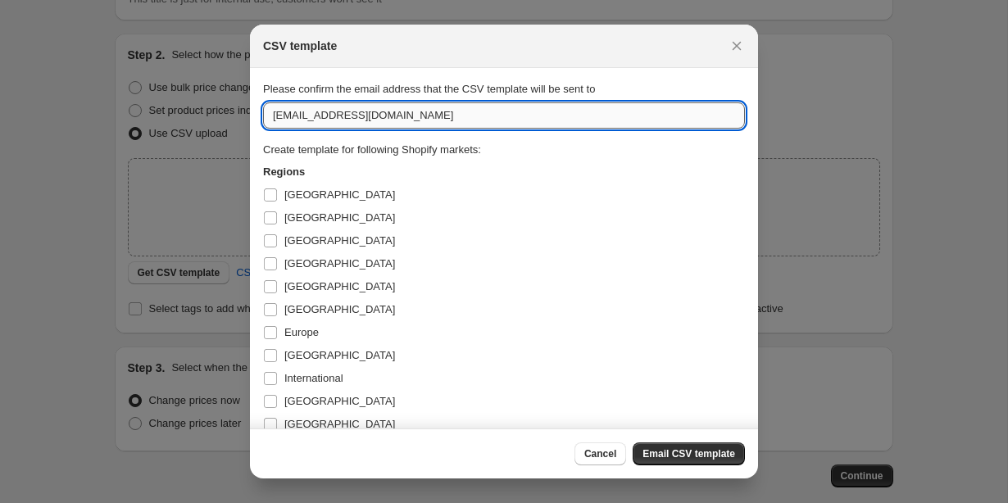
click at [286, 116] on input "[EMAIL_ADDRESS][DOMAIN_NAME]" at bounding box center [504, 115] width 482 height 26
click at [291, 116] on input "[EMAIL_ADDRESS][DOMAIN_NAME]" at bounding box center [504, 115] width 482 height 26
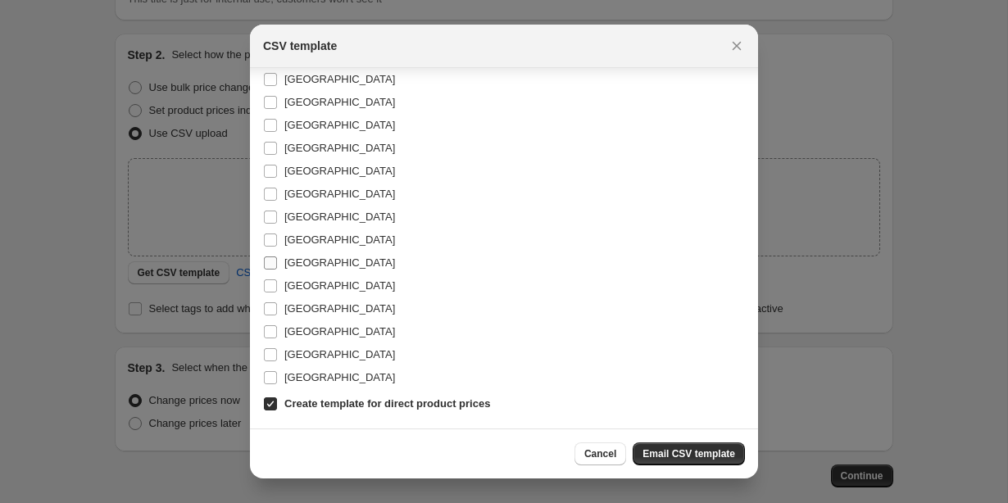
scroll to position [322, 0]
type input "[PERSON_NAME][EMAIL_ADDRESS][PERSON_NAME][DOMAIN_NAME]"
click at [270, 242] on input "[GEOGRAPHIC_DATA]" at bounding box center [270, 240] width 13 height 13
checkbox input "true"
click at [698, 453] on span "Email CSV template" at bounding box center [689, 454] width 93 height 13
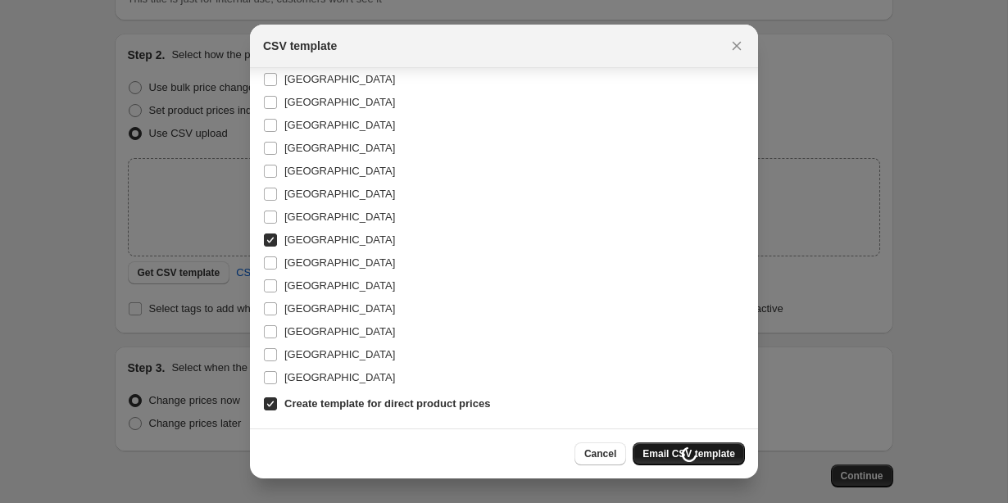
scroll to position [143, 0]
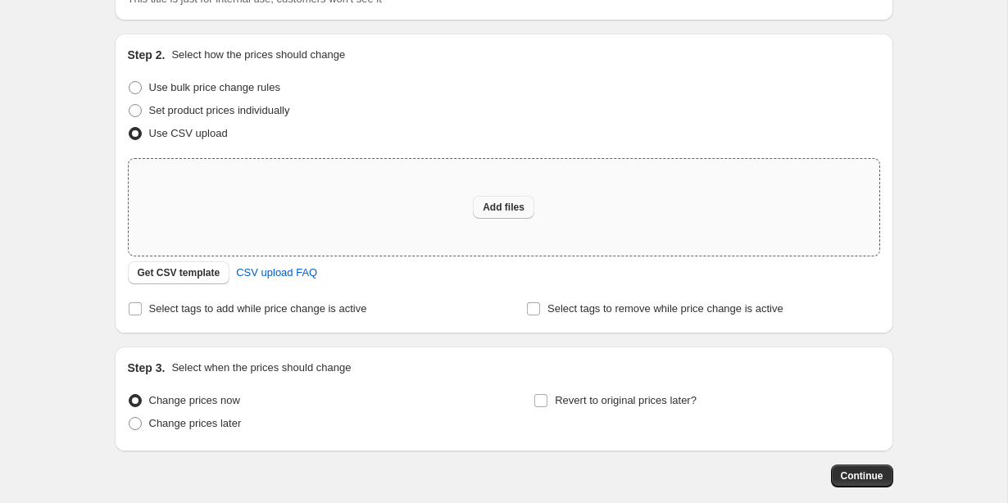
click at [507, 206] on span "Add files" at bounding box center [504, 207] width 42 height 13
type input "C:\fakepath\Singapore Changes.csv"
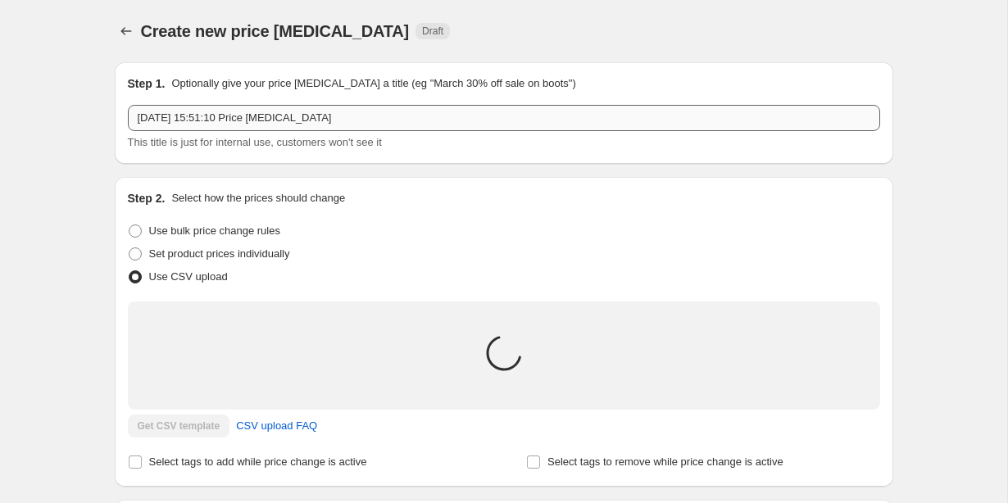
scroll to position [0, 0]
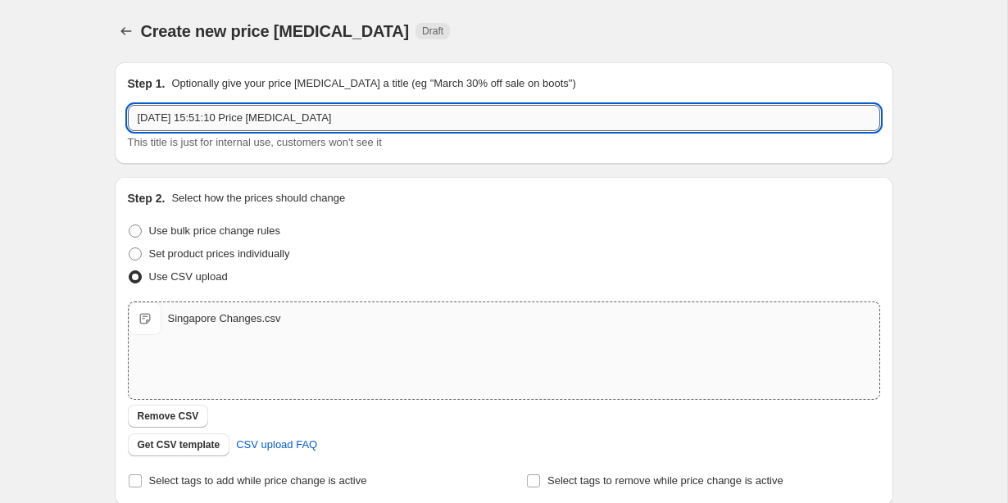
click at [244, 116] on input "8 Oct 2025 at 15:51:10 Price change job" at bounding box center [504, 118] width 752 height 26
type input "Singapore Changes"
click at [100, 341] on div "Create new price change job. This page is ready Create new price change job Dra…" at bounding box center [504, 380] width 818 height 760
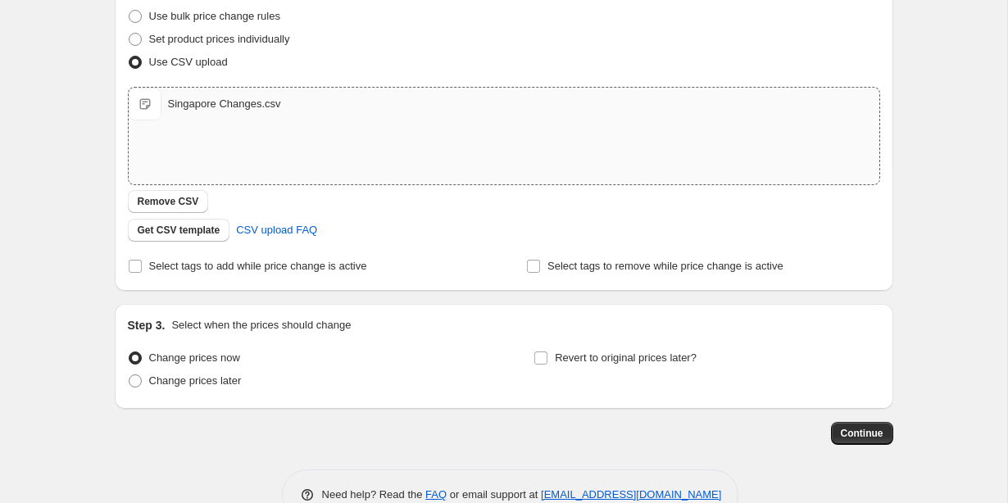
scroll to position [257, 0]
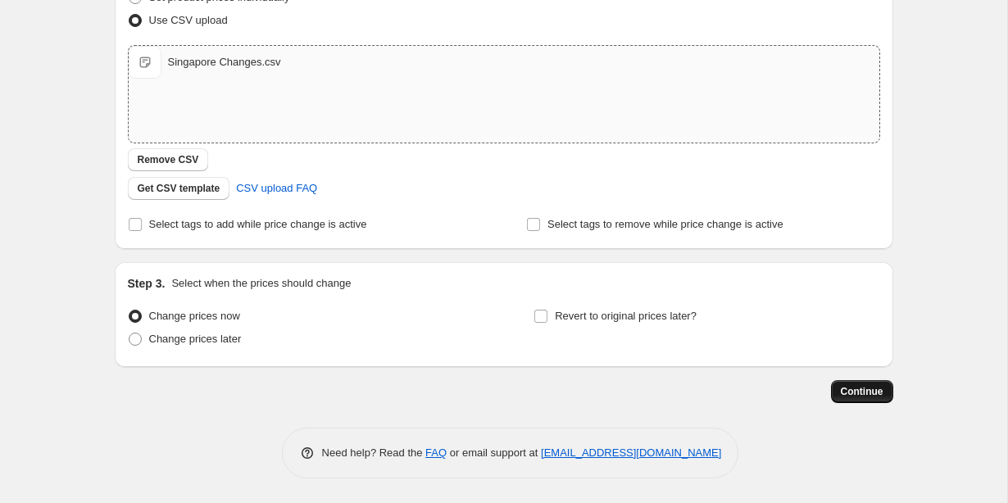
click at [841, 391] on span "Continue" at bounding box center [862, 391] width 43 height 13
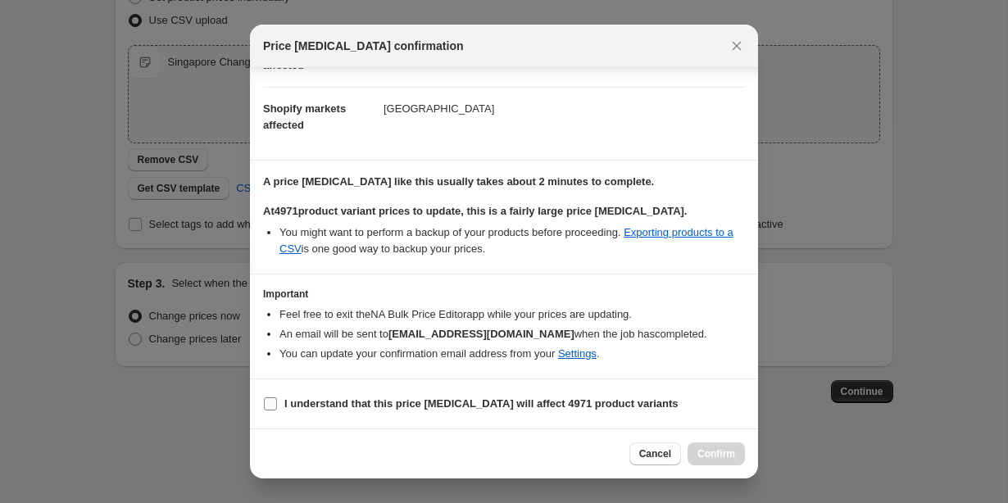
scroll to position [113, 0]
click at [266, 407] on input "I understand that this price change job will affect 4971 product variants" at bounding box center [270, 404] width 13 height 13
checkbox input "true"
click at [703, 453] on span "Confirm" at bounding box center [716, 454] width 38 height 13
